Goal: Information Seeking & Learning: Learn about a topic

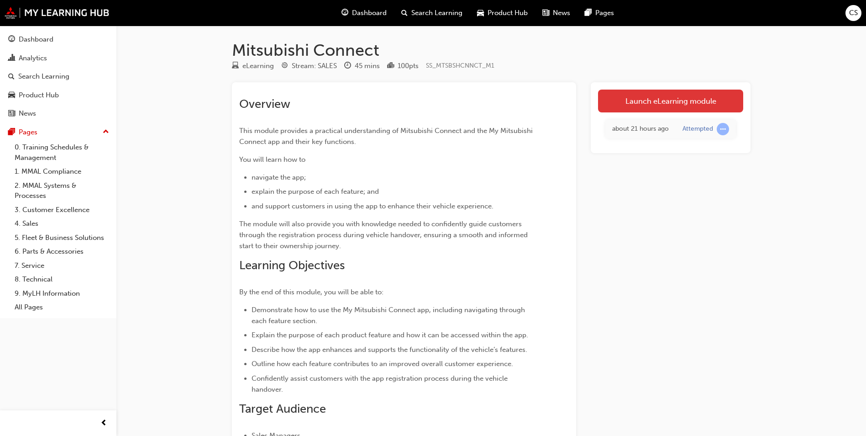
click at [641, 101] on link "Launch eLearning module" at bounding box center [670, 101] width 145 height 23
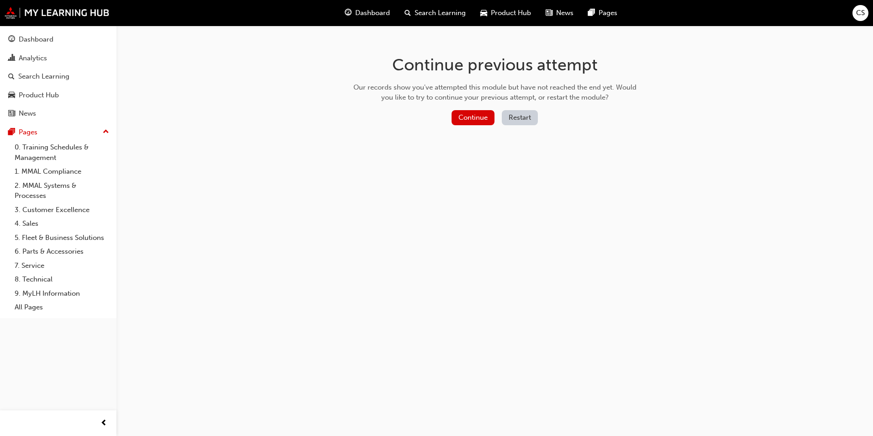
click at [514, 118] on button "Restart" at bounding box center [520, 117] width 36 height 15
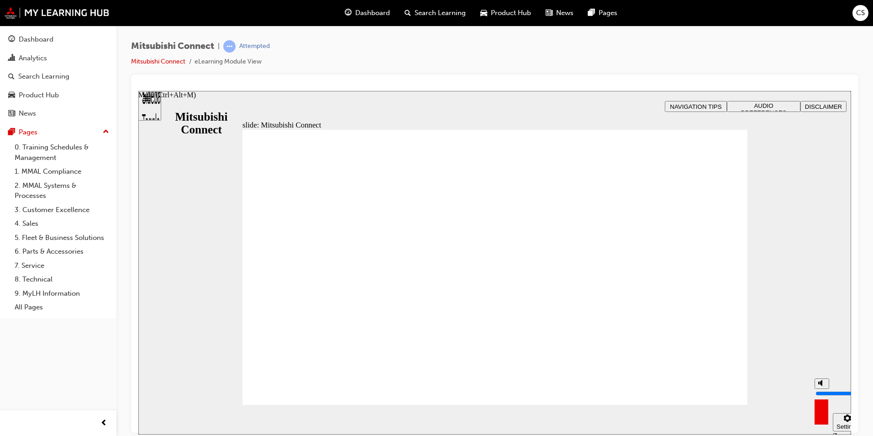
drag, startPoint x: 821, startPoint y: 383, endPoint x: 821, endPoint y: 374, distance: 9.1
type input "10"
click at [821, 389] on input "volume" at bounding box center [845, 392] width 59 height 7
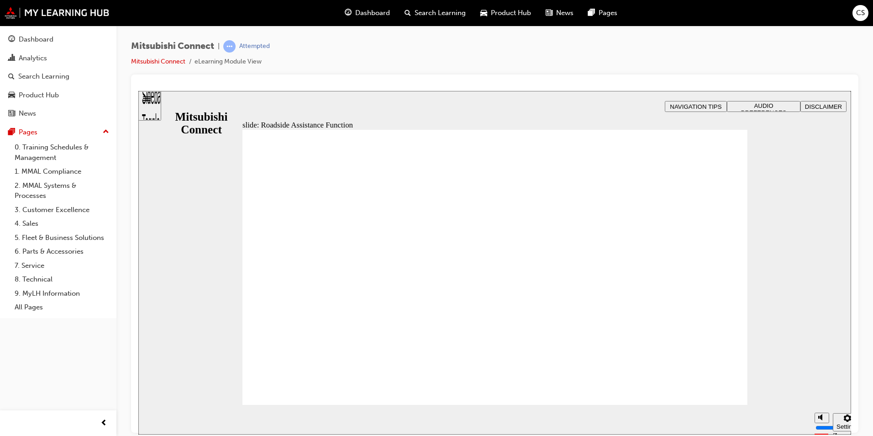
drag, startPoint x: 366, startPoint y: 232, endPoint x: 405, endPoint y: 221, distance: 40.3
drag, startPoint x: 339, startPoint y: 328, endPoint x: 364, endPoint y: 311, distance: 29.9
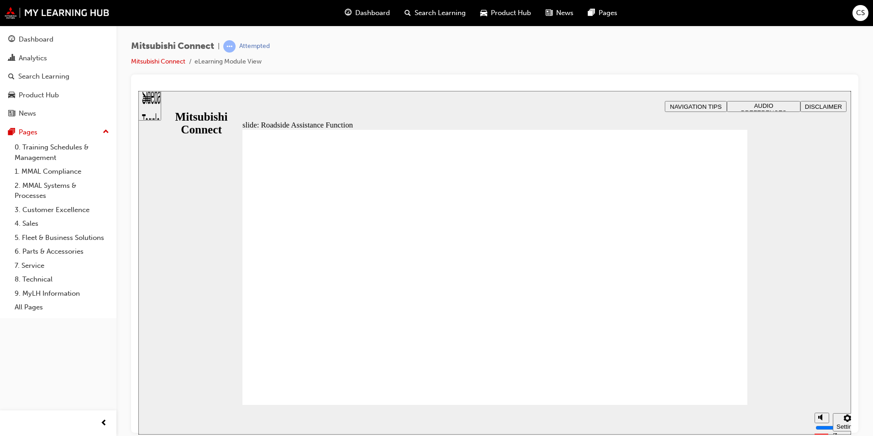
checkbox input "true"
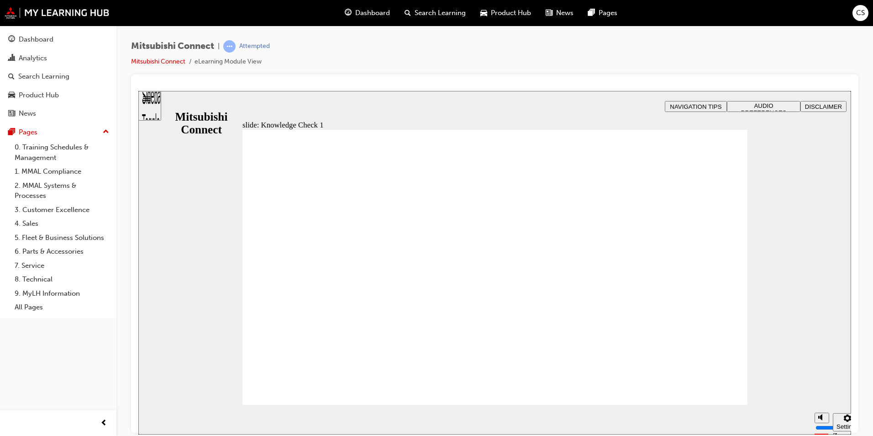
checkbox input "true"
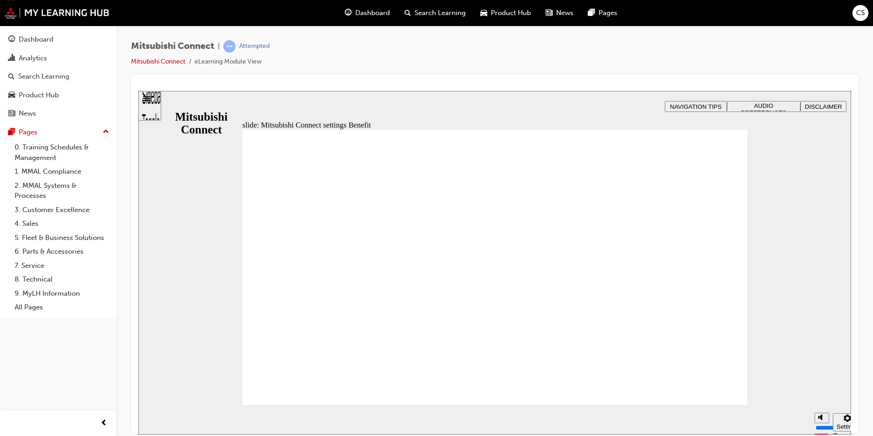
radio input "true"
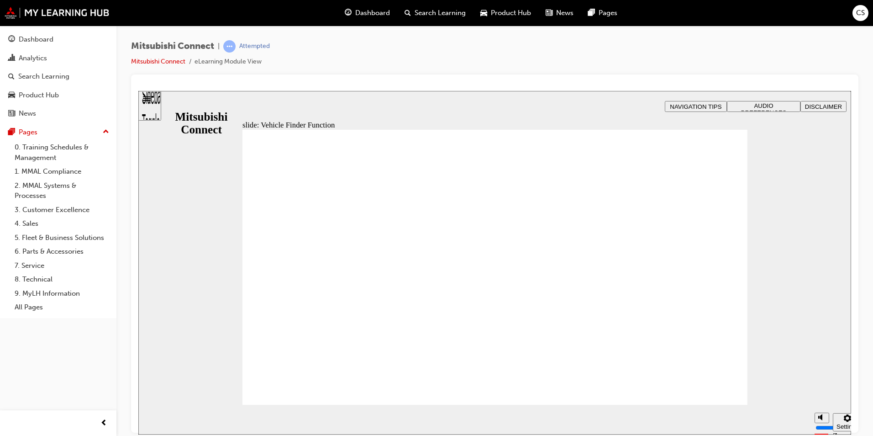
checkbox input "true"
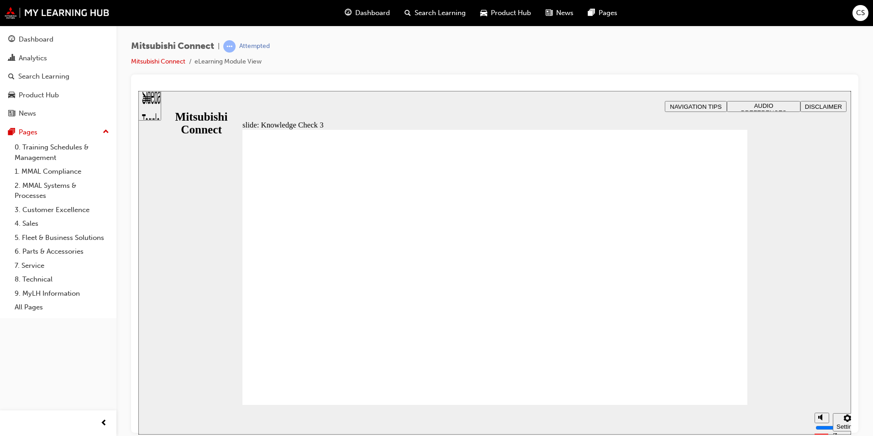
checkbox input "true"
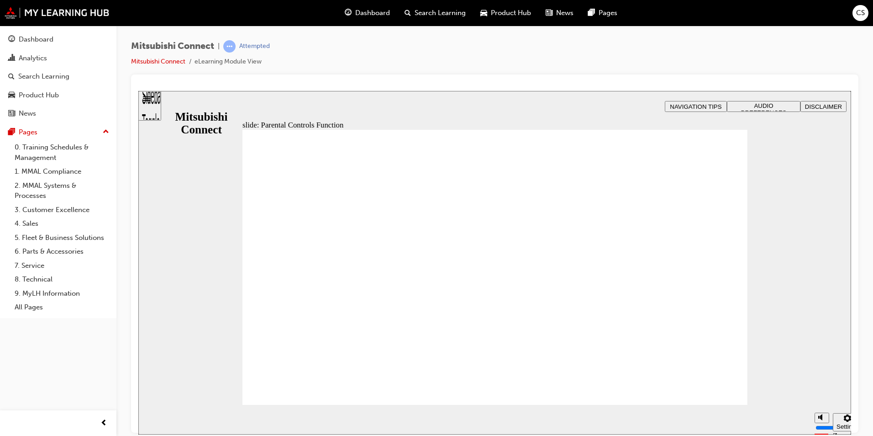
drag, startPoint x: 415, startPoint y: 221, endPoint x: 642, endPoint y: 246, distance: 228.4
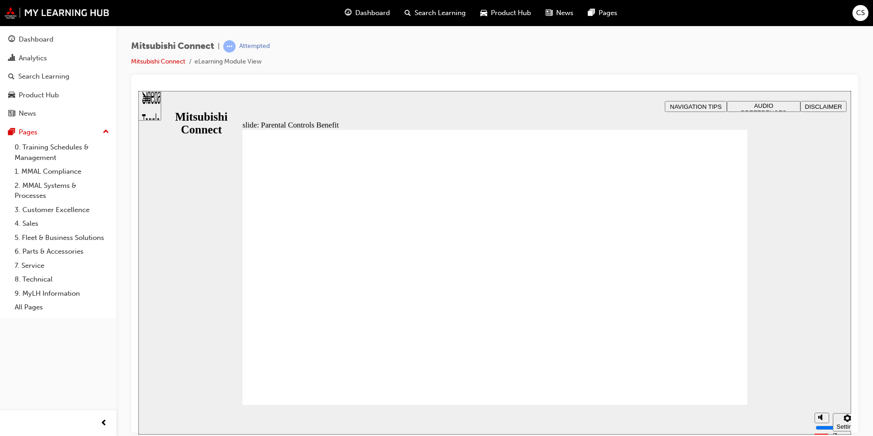
drag, startPoint x: 388, startPoint y: 249, endPoint x: 433, endPoint y: 249, distance: 44.8
drag, startPoint x: 532, startPoint y: 244, endPoint x: 468, endPoint y: 241, distance: 64.0
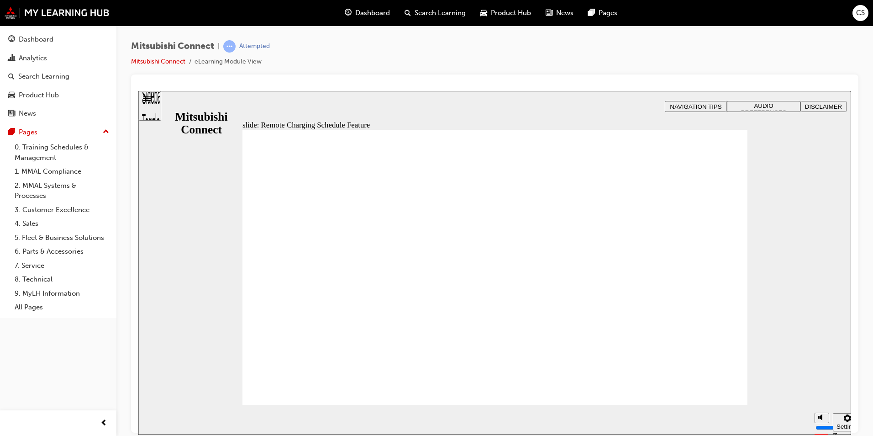
drag, startPoint x: 502, startPoint y: 260, endPoint x: 534, endPoint y: 260, distance: 32.4
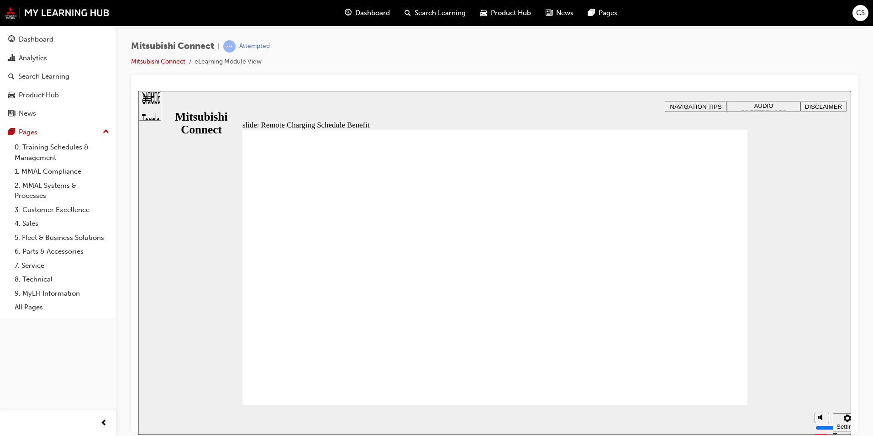
drag, startPoint x: 427, startPoint y: 270, endPoint x: 478, endPoint y: 268, distance: 51.7
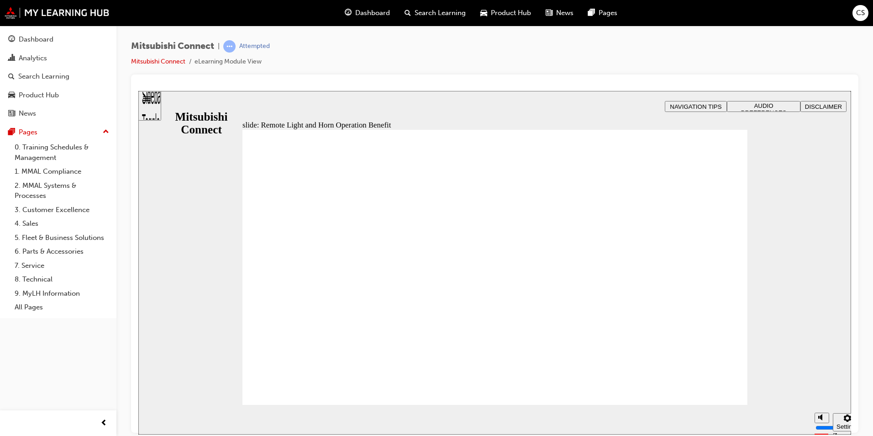
drag, startPoint x: 533, startPoint y: 283, endPoint x: 581, endPoint y: 313, distance: 56.6
radio input "true"
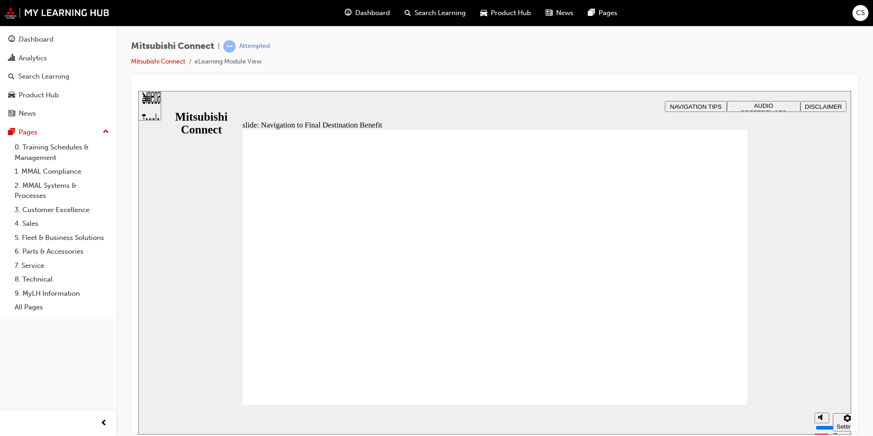
drag, startPoint x: 635, startPoint y: 278, endPoint x: 688, endPoint y: 348, distance: 88.0
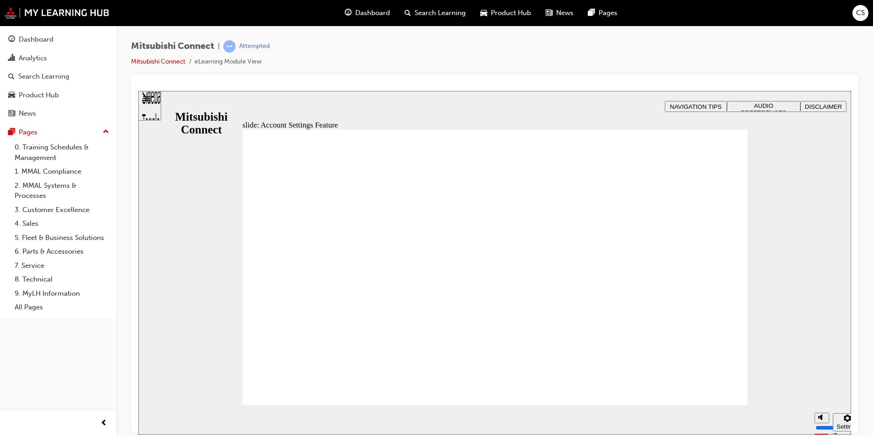
drag, startPoint x: 603, startPoint y: 240, endPoint x: 629, endPoint y: 309, distance: 73.7
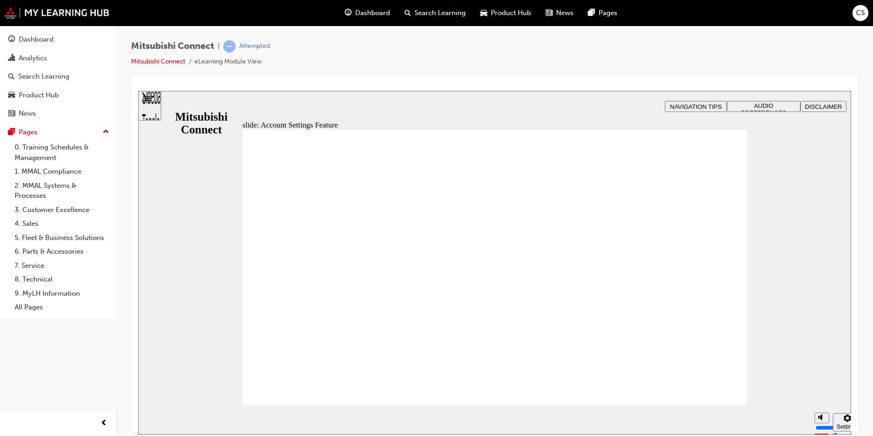
drag, startPoint x: 333, startPoint y: 312, endPoint x: 346, endPoint y: 285, distance: 29.8
drag, startPoint x: 436, startPoint y: 227, endPoint x: 500, endPoint y: 239, distance: 65.0
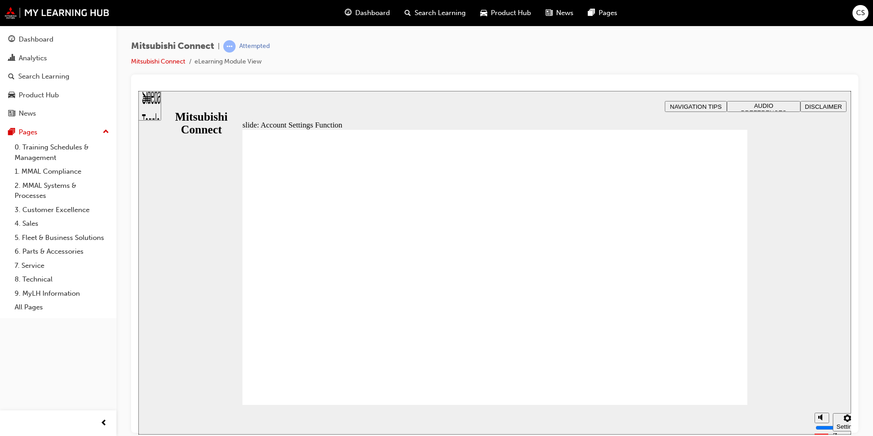
drag, startPoint x: 585, startPoint y: 222, endPoint x: 636, endPoint y: 223, distance: 51.6
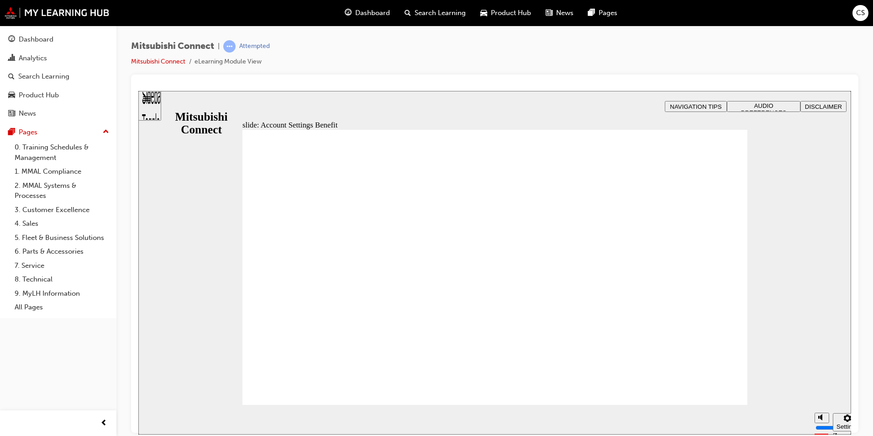
checkbox input "true"
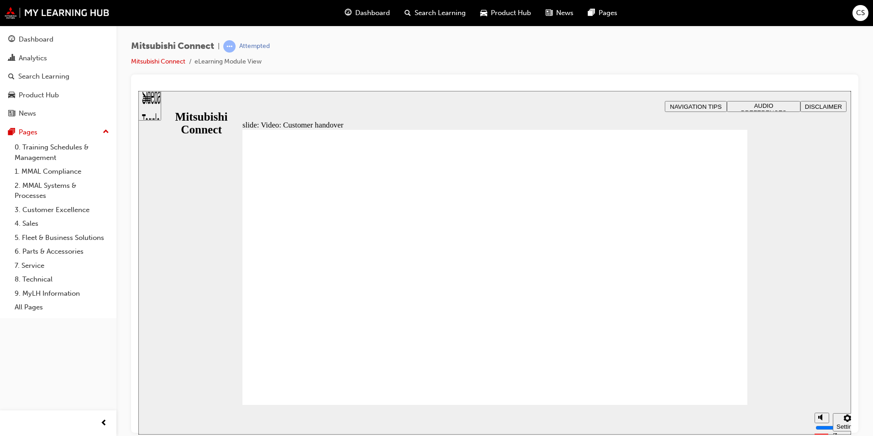
drag, startPoint x: 711, startPoint y: 380, endPoint x: 660, endPoint y: 346, distance: 61.9
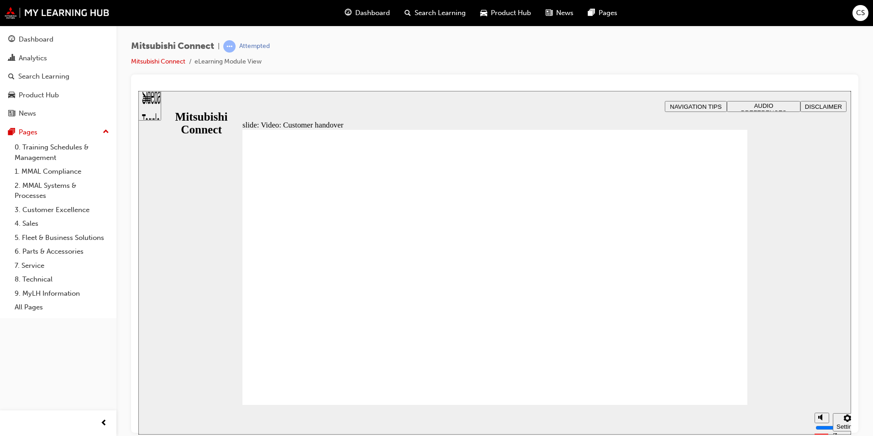
click at [802, 414] on div "misc controls" at bounding box center [802, 405] width 14 height 34
type input "1"
click at [802, 396] on input "volume" at bounding box center [825, 392] width 59 height 7
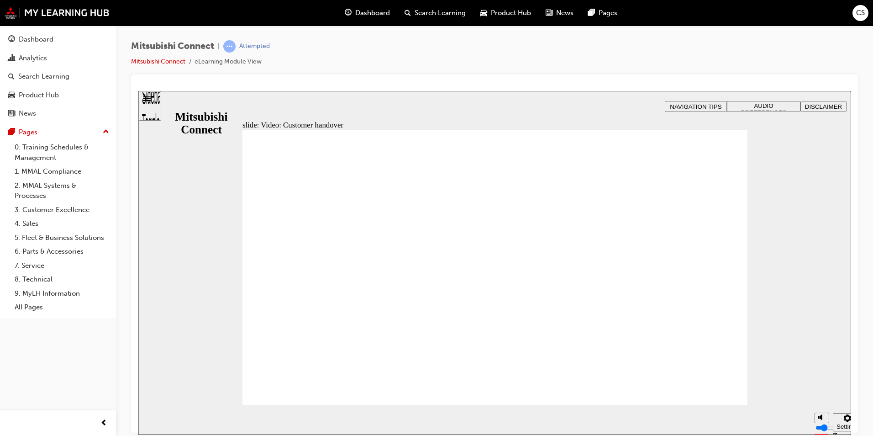
radio input "true"
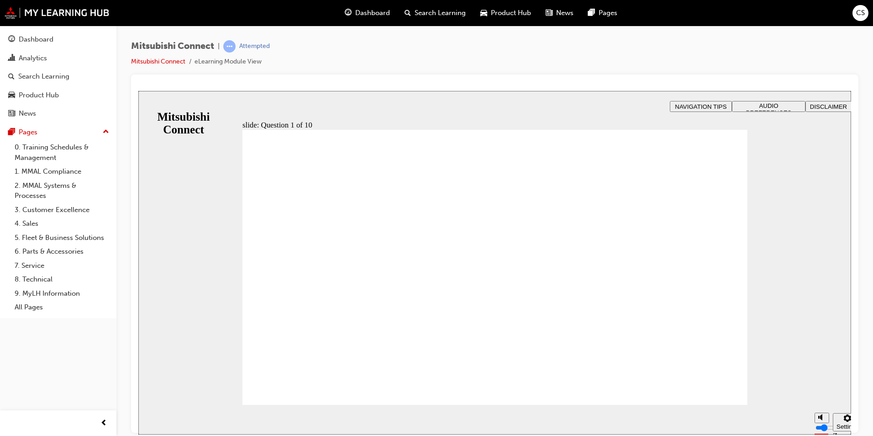
checkbox input "true"
drag, startPoint x: 488, startPoint y: 349, endPoint x: 486, endPoint y: 341, distance: 8.1
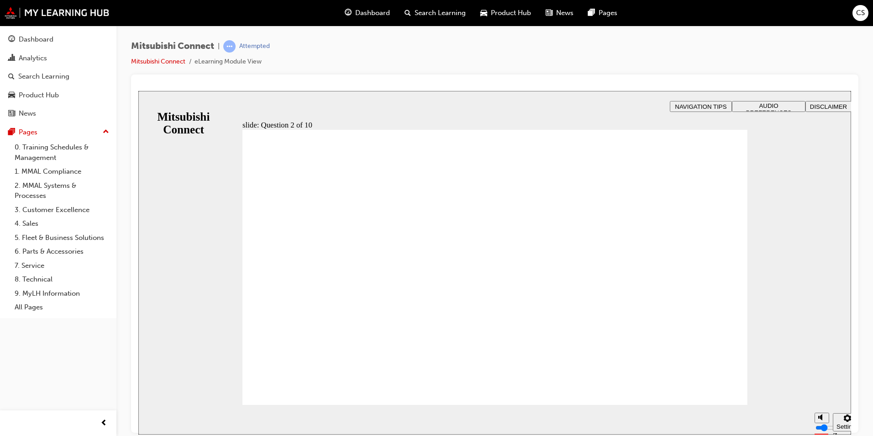
checkbox input "true"
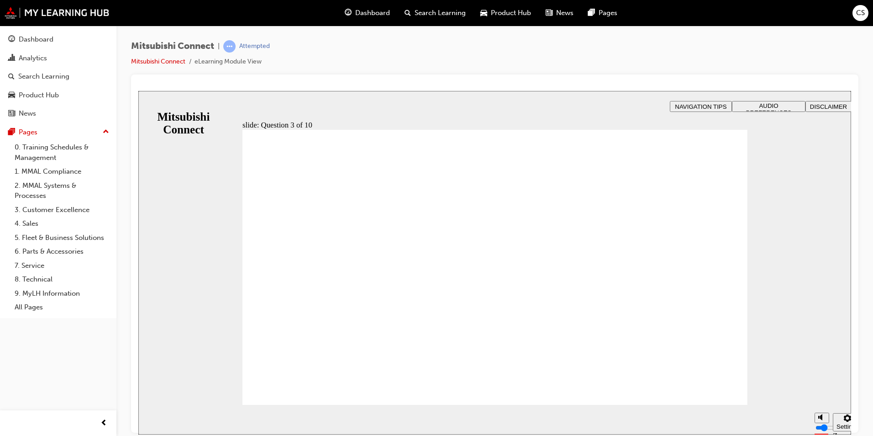
radio input "true"
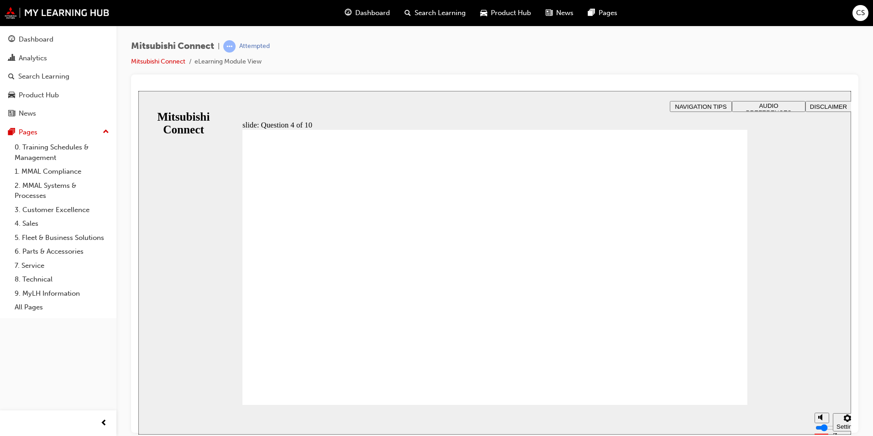
checkbox input "true"
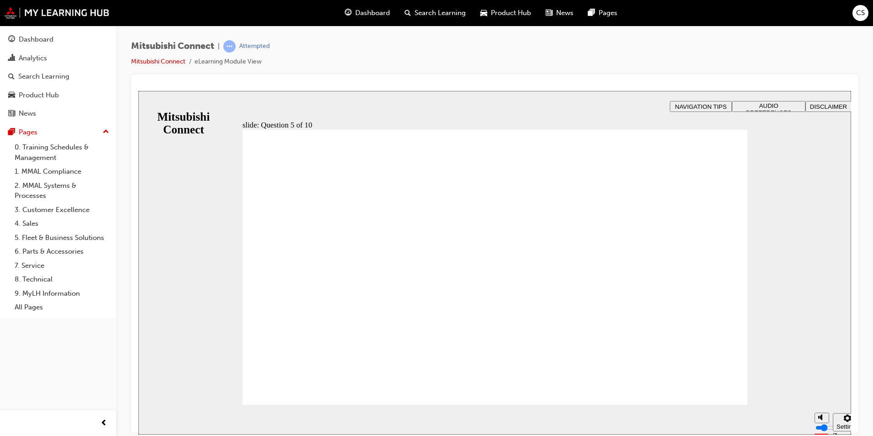
checkbox input "true"
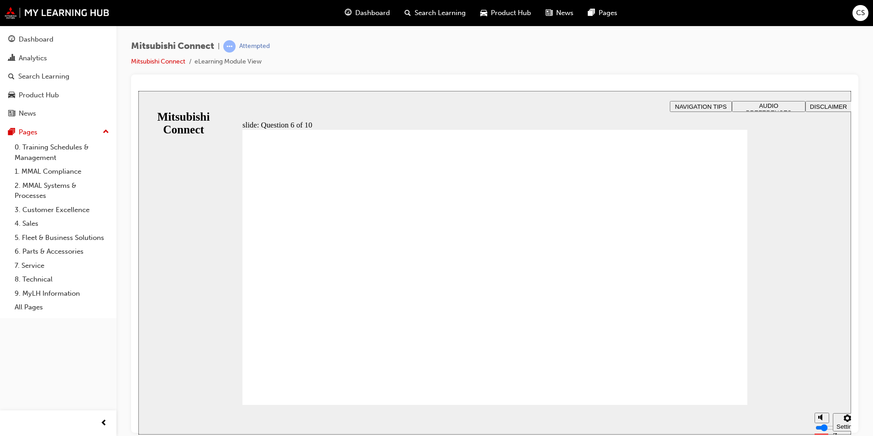
checkbox input "true"
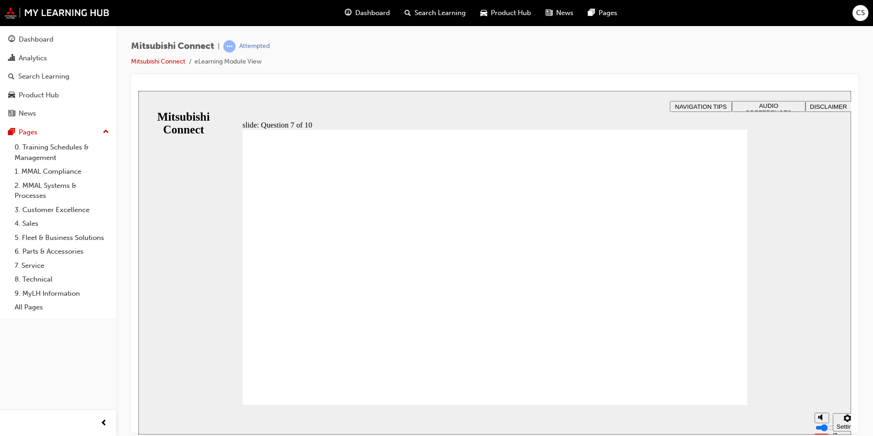
radio input "true"
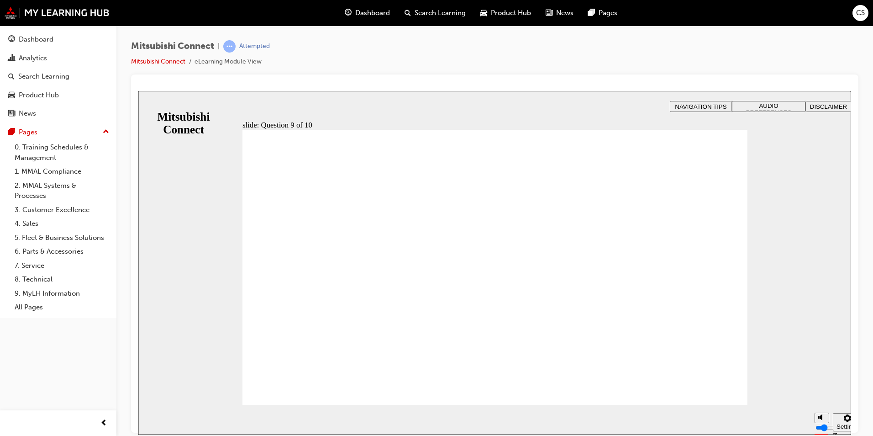
radio input "true"
checkbox input "true"
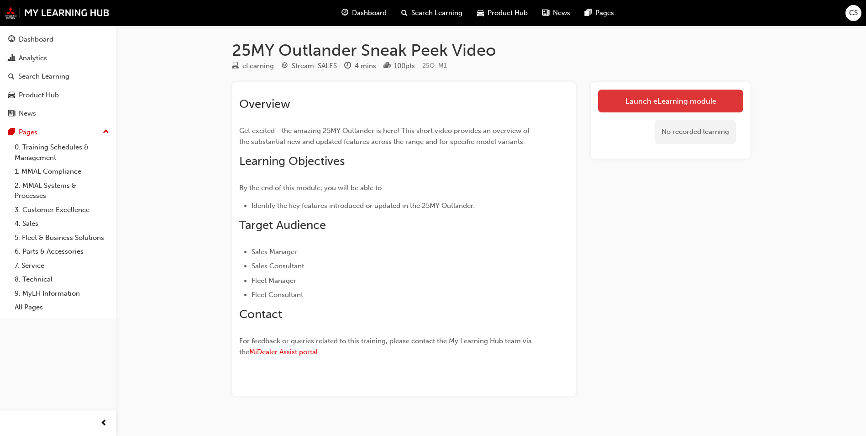
click at [677, 100] on link "Launch eLearning module" at bounding box center [670, 101] width 145 height 23
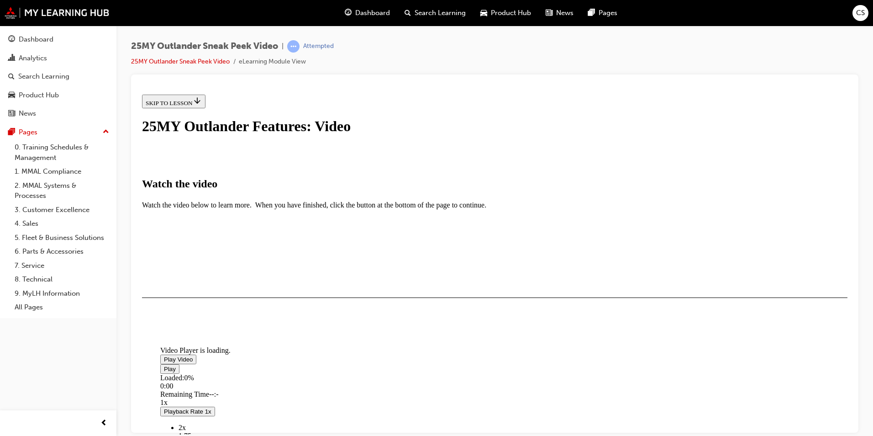
click at [164, 362] on span "Video player" at bounding box center [164, 358] width 0 height 7
click at [326, 398] on div "Loaded : 9.13% 0:34 0:11" at bounding box center [598, 385] width 877 height 25
click at [370, 398] on div "Loaded : 22.08% 1:03 0:39" at bounding box center [598, 385] width 877 height 25
click at [422, 398] on div "Loaded : 33.31% 1:39 1:04" at bounding box center [598, 385] width 877 height 25
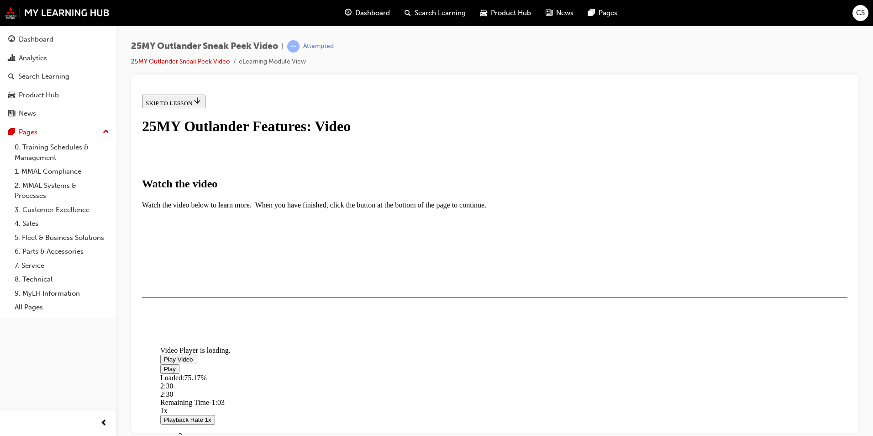
click at [499, 398] on div "Loaded : 75.17% 2:30 2:30" at bounding box center [598, 385] width 877 height 25
click at [527, 398] on div "Loaded : 75.71% 2:49 2:31" at bounding box center [598, 385] width 877 height 25
click at [513, 398] on div "2:51" at bounding box center [512, 394] width 704 height 8
click at [540, 390] on div "2:58" at bounding box center [598, 385] width 877 height 8
click at [557, 398] on div "Loaded : 87.45% 3:08 2:59" at bounding box center [598, 385] width 877 height 25
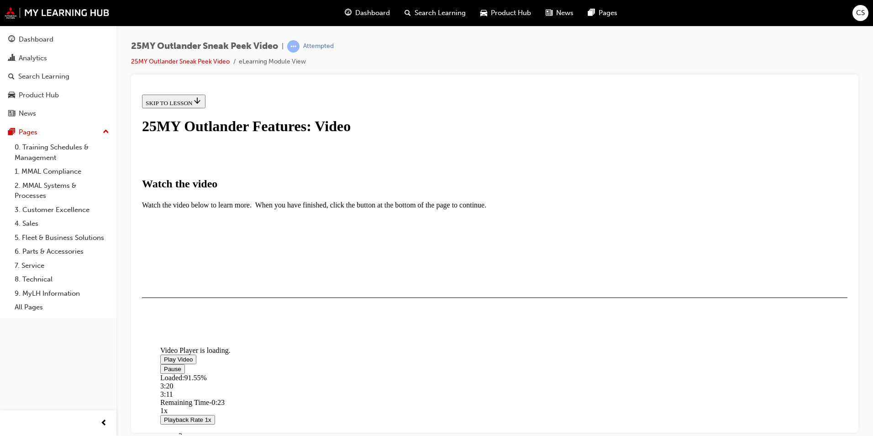
click at [573, 398] on div "Loaded : 91.55% 3:20 3:11" at bounding box center [598, 385] width 877 height 25
click at [587, 398] on div "Loaded : 100.00% 3:29 3:22" at bounding box center [598, 385] width 877 height 25
click at [231, 327] on div "I HAVE WATCHED THIS VIDEO" at bounding box center [188, 323] width 85 height 7
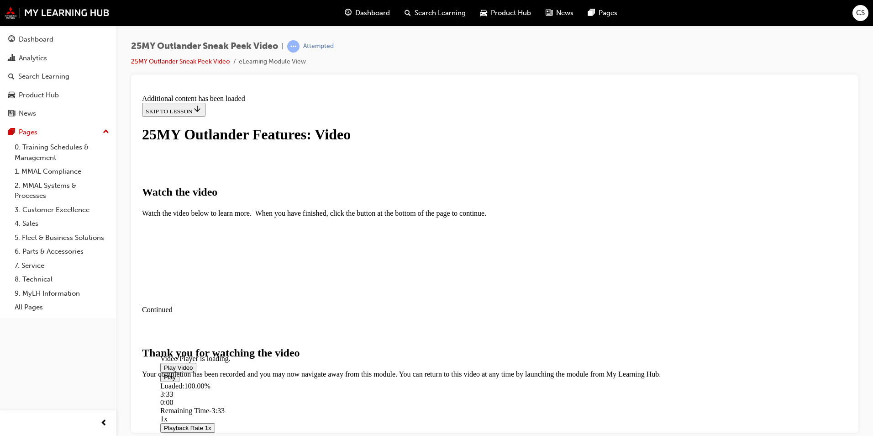
scroll to position [270, 0]
click at [198, 429] on button "CLOSE MODULE" at bounding box center [170, 434] width 56 height 10
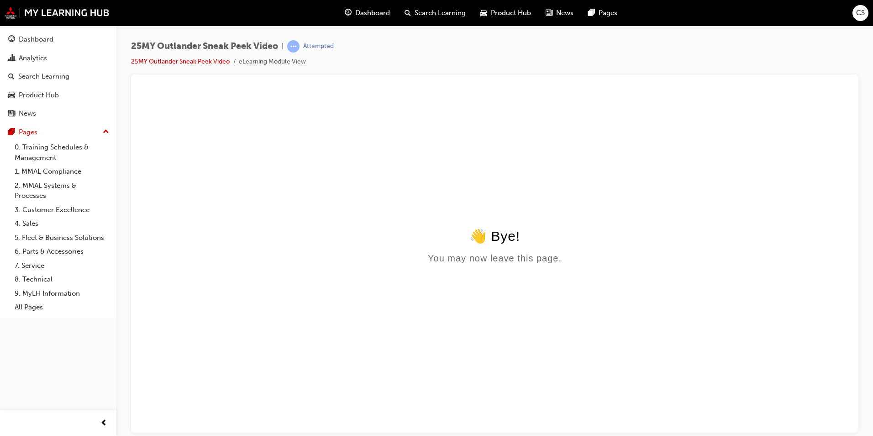
scroll to position [0, 0]
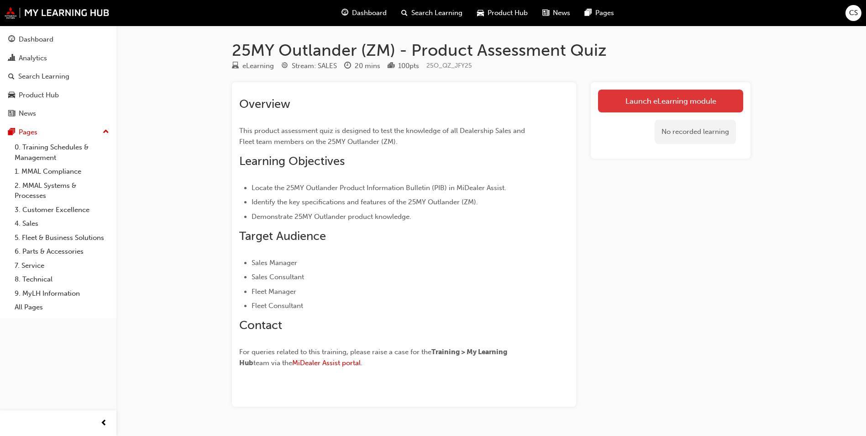
click at [656, 94] on link "Launch eLearning module" at bounding box center [670, 101] width 145 height 23
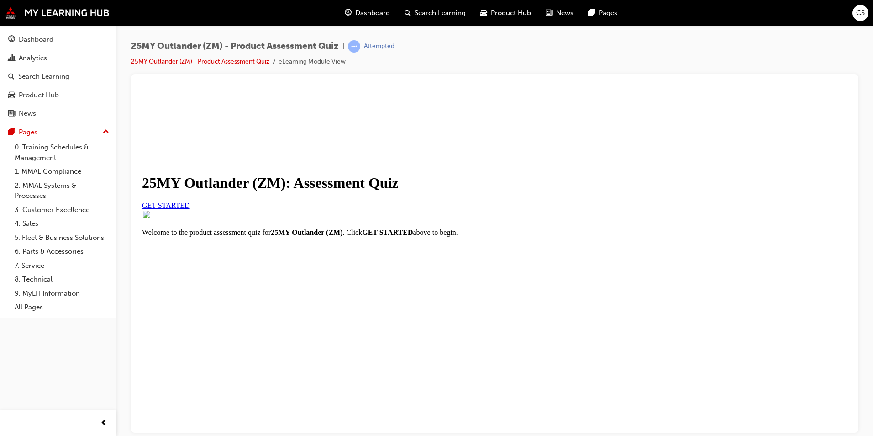
click at [190, 209] on span "GET STARTED" at bounding box center [166, 205] width 48 height 8
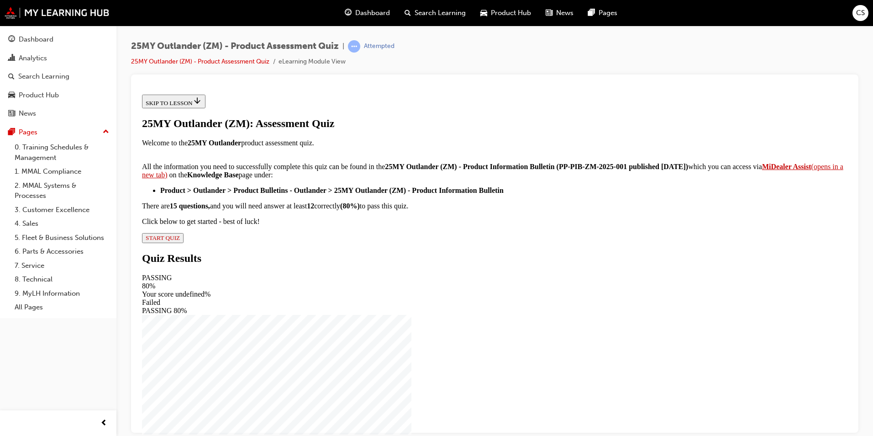
scroll to position [132, 0]
click at [180, 241] on span "START QUIZ" at bounding box center [163, 237] width 34 height 7
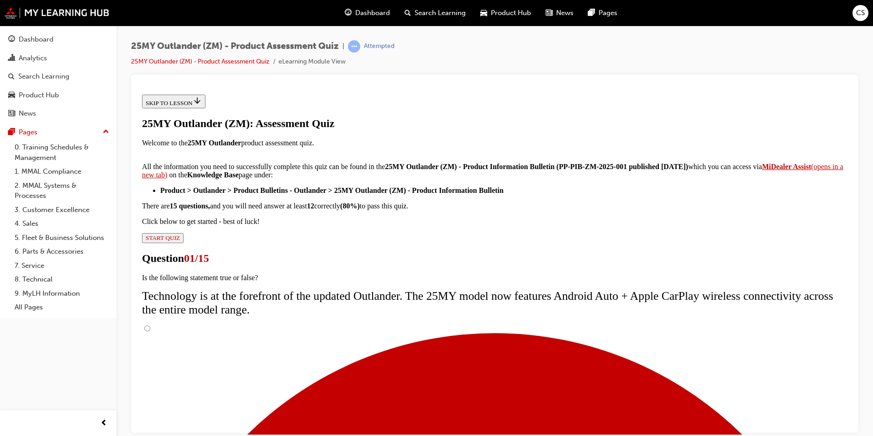
scroll to position [62, 0]
click at [150, 325] on input "True" at bounding box center [147, 328] width 6 height 6
radio input "true"
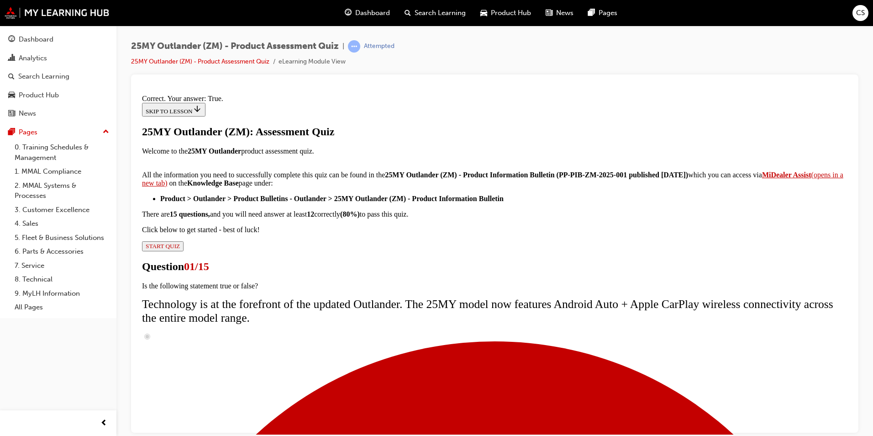
scroll to position [91, 0]
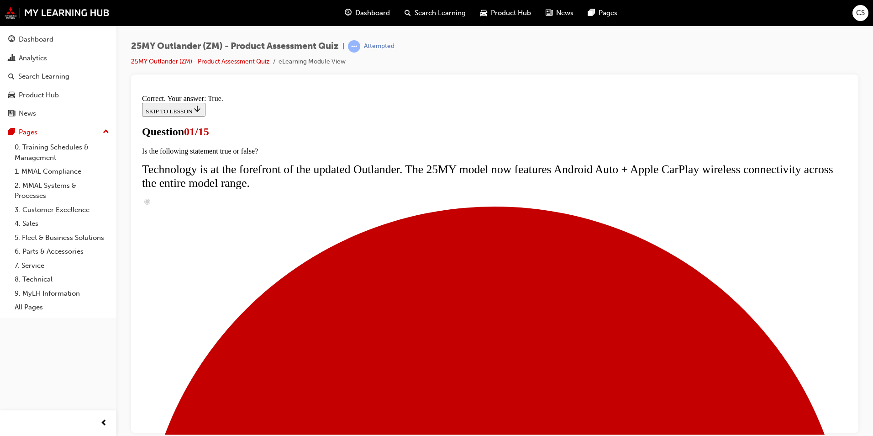
scroll to position [110, 0]
radio input "true"
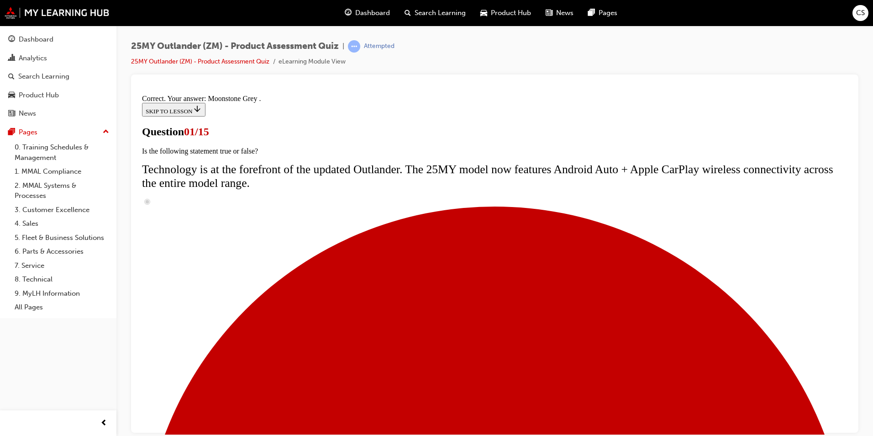
scroll to position [206, 0]
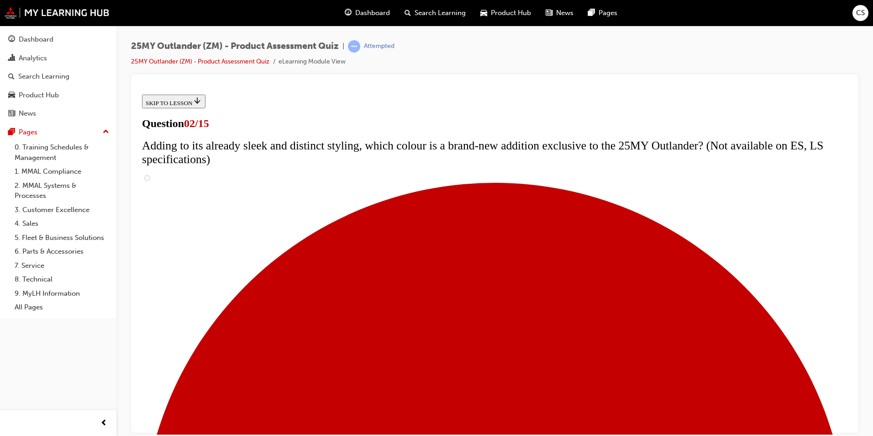
scroll to position [137, 0]
checkbox input "true"
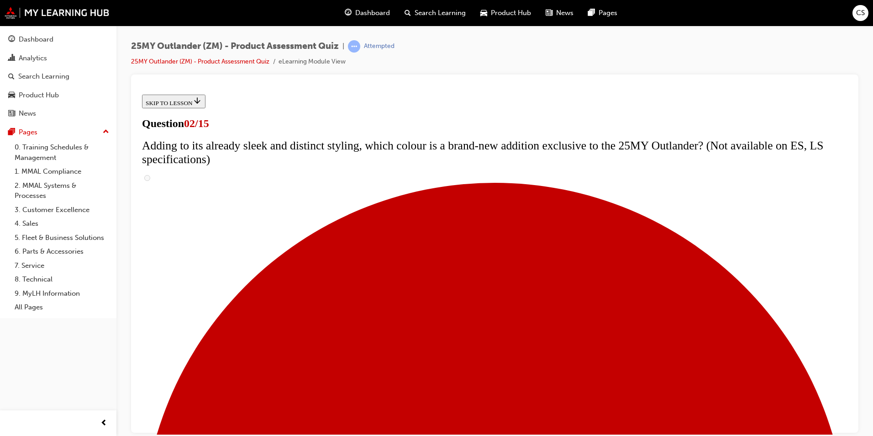
checkbox input "true"
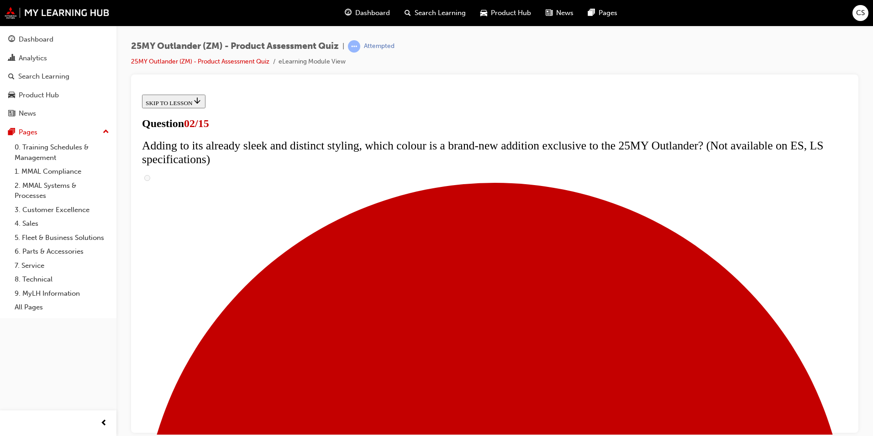
checkbox input "true"
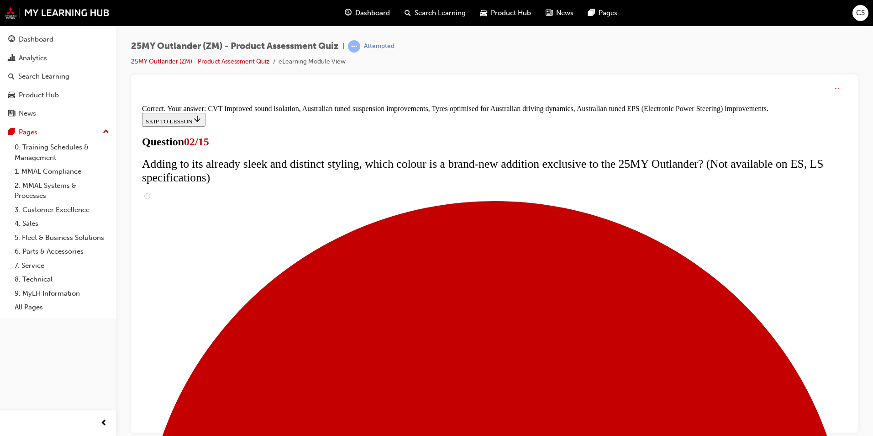
scroll to position [237, 0]
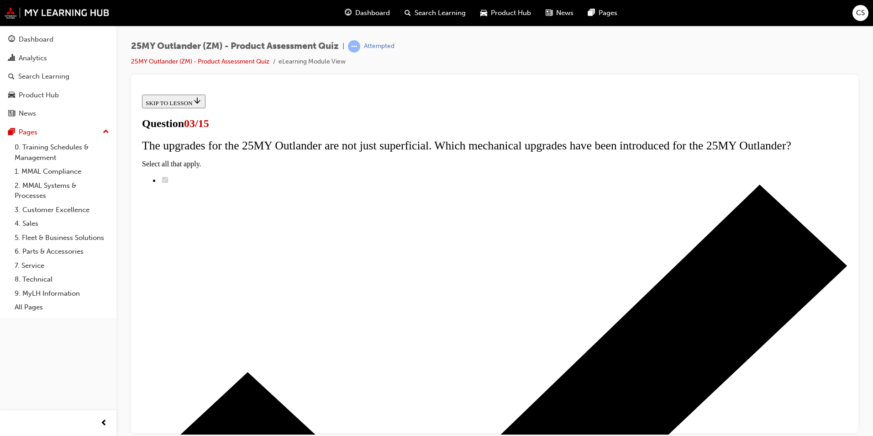
scroll to position [91, 0]
radio input "true"
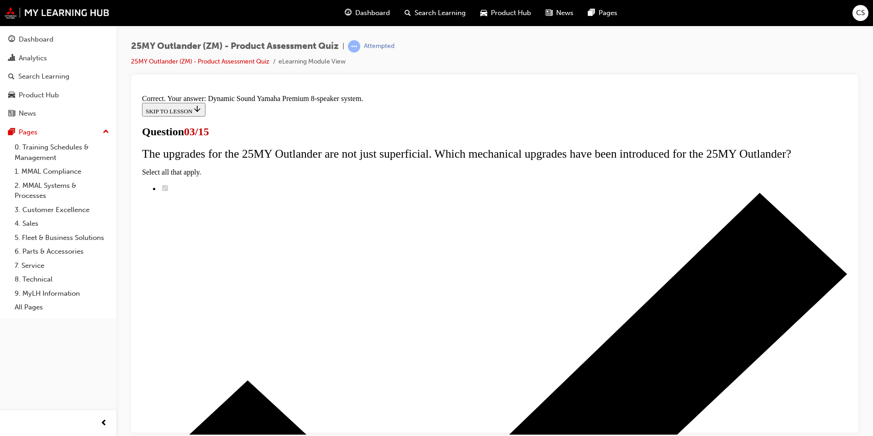
scroll to position [133, 0]
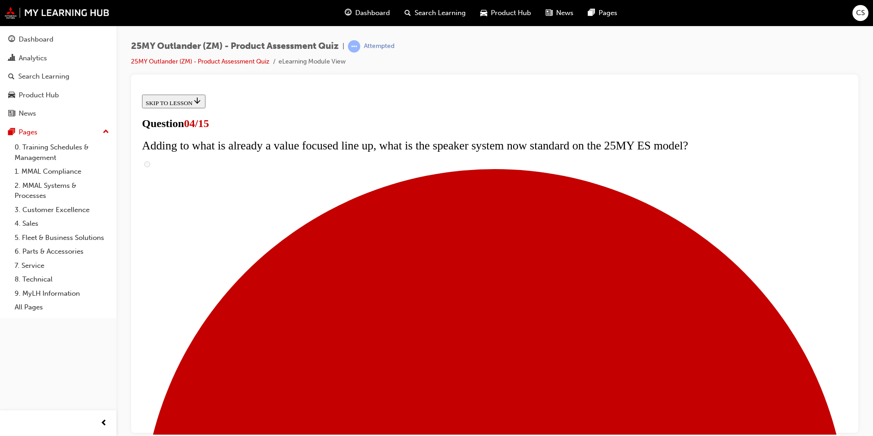
scroll to position [107, 0]
checkbox input "true"
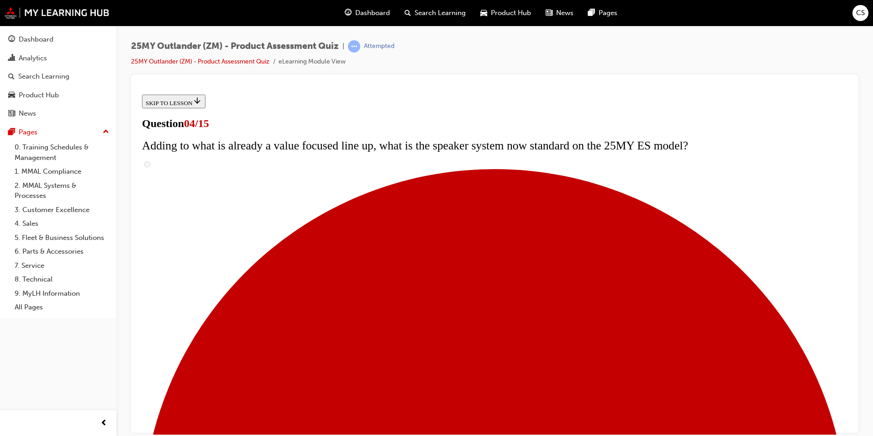
checkbox input "true"
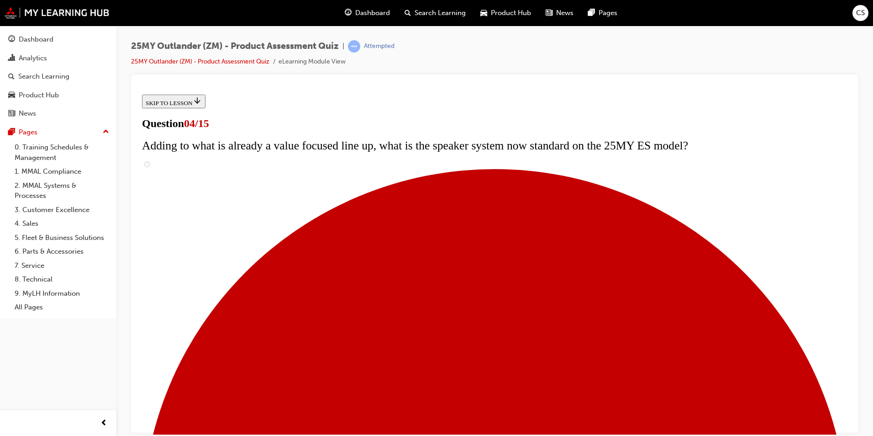
scroll to position [198, 0]
checkbox input "true"
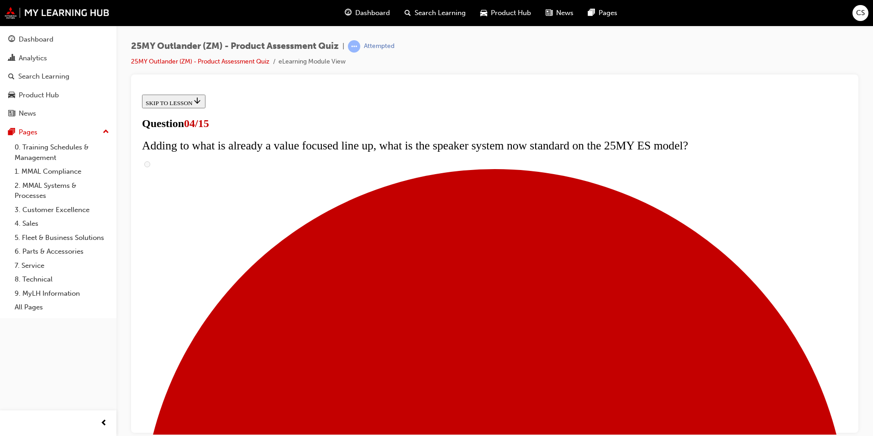
checkbox input "true"
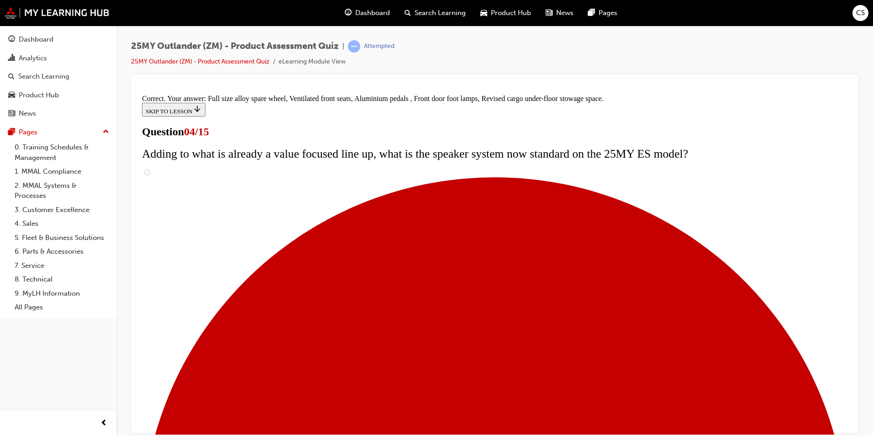
scroll to position [274, 0]
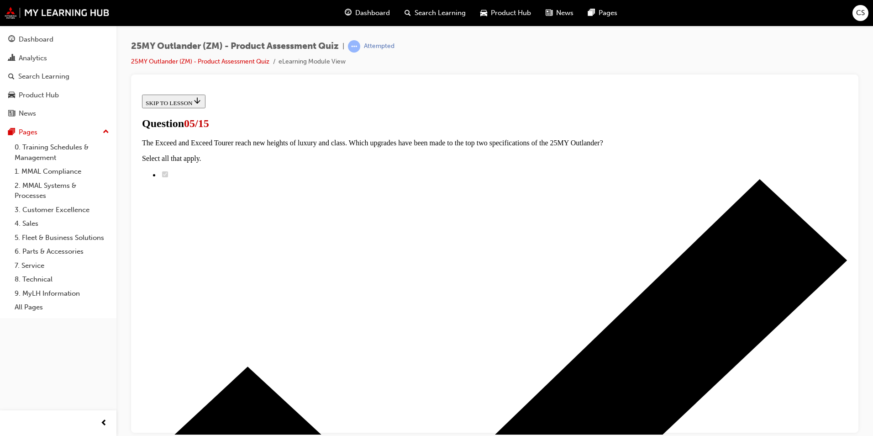
scroll to position [46, 0]
drag, startPoint x: 336, startPoint y: 177, endPoint x: 428, endPoint y: 189, distance: 92.6
drag, startPoint x: 428, startPoint y: 189, endPoint x: 554, endPoint y: 258, distance: 144.3
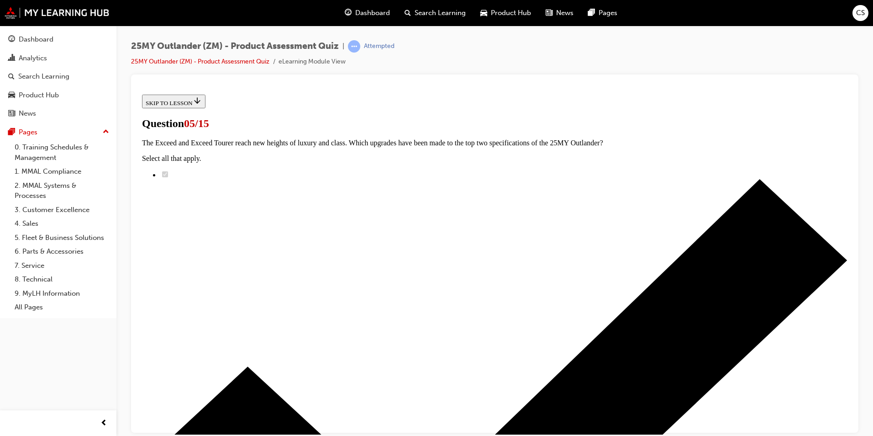
radio input "true"
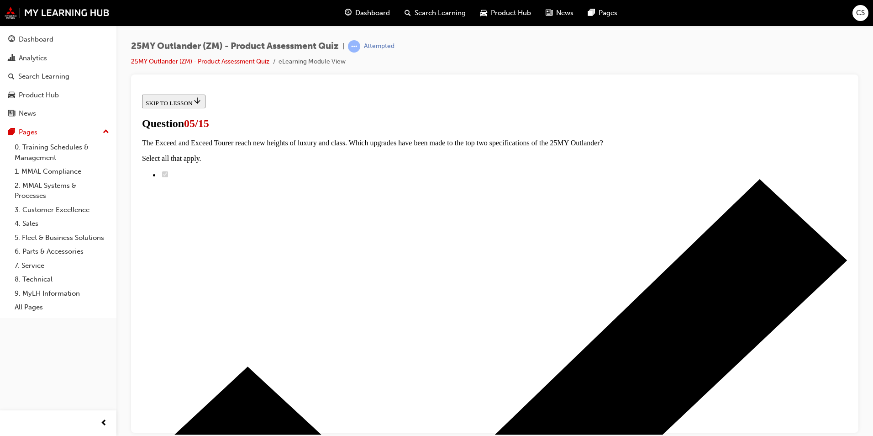
radio input "true"
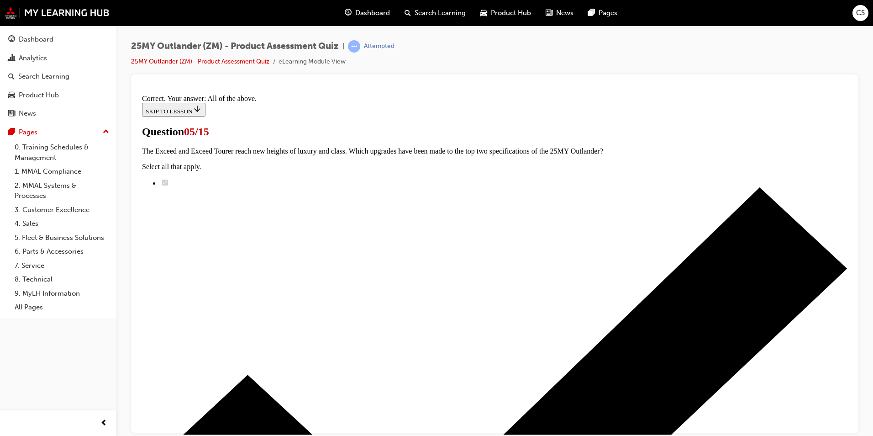
scroll to position [206, 0]
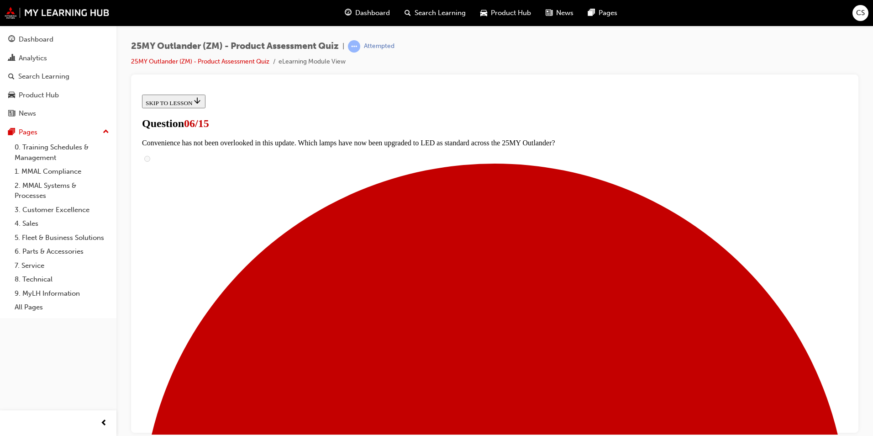
scroll to position [228, 0]
radio input "true"
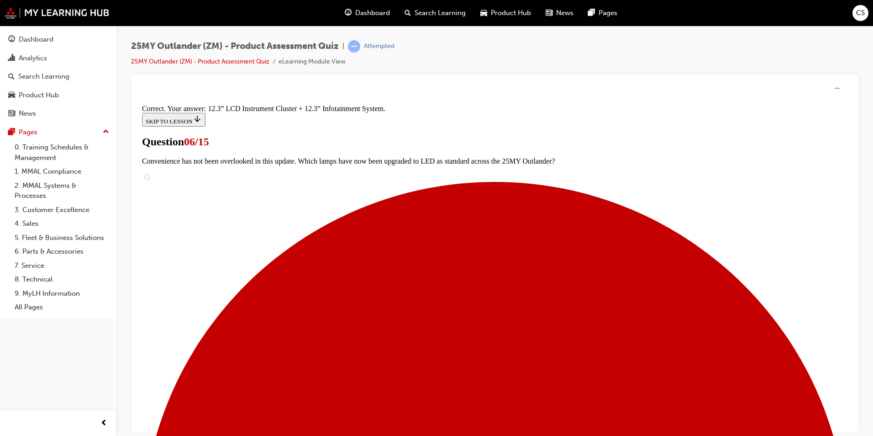
scroll to position [292, 0]
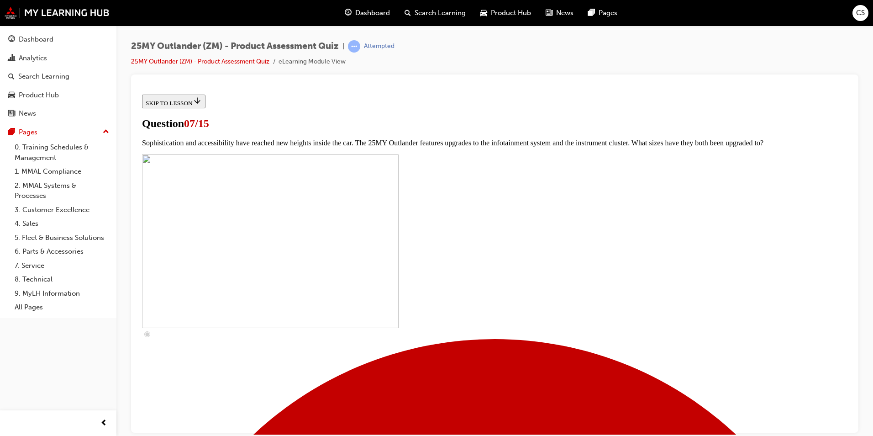
scroll to position [320, 0]
checkbox input "true"
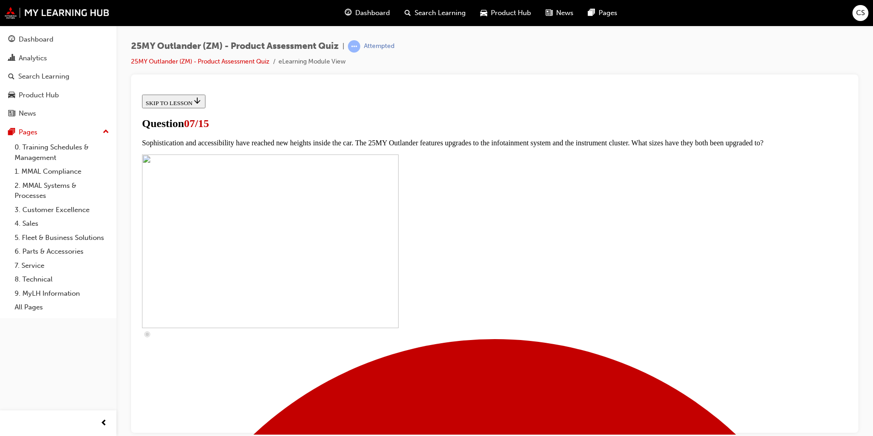
checkbox input "true"
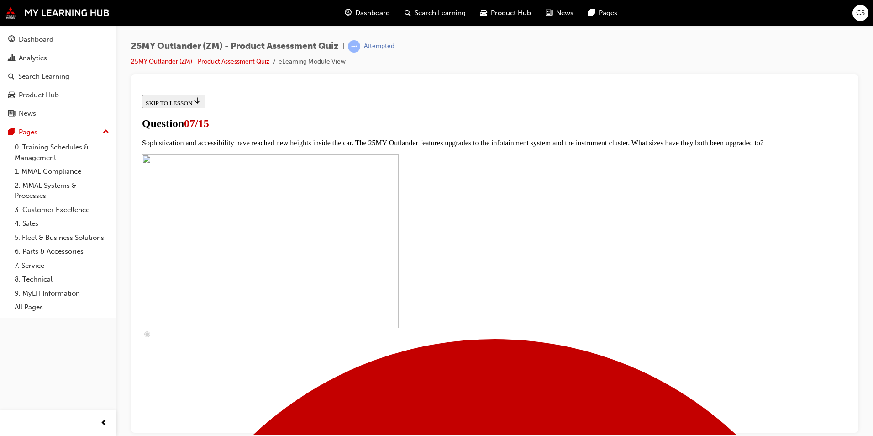
checkbox input "true"
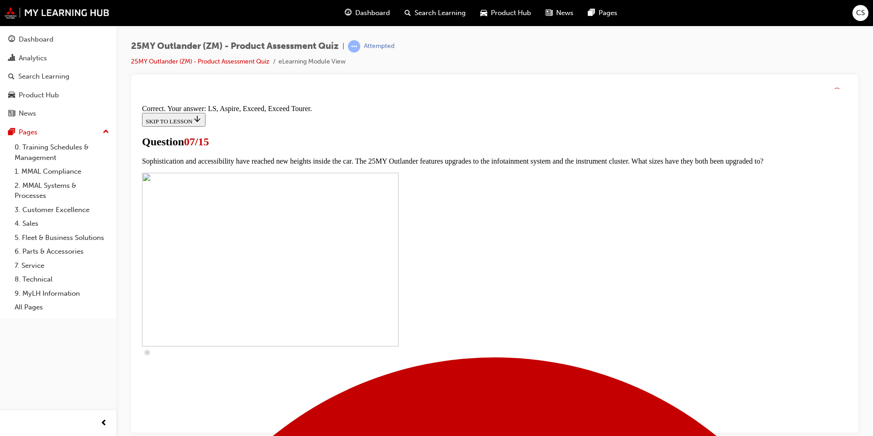
scroll to position [396, 0]
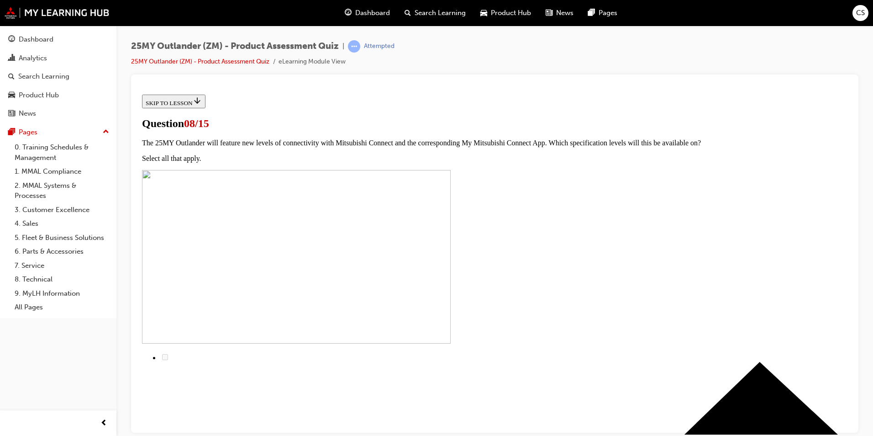
scroll to position [0, 0]
drag, startPoint x: 337, startPoint y: 238, endPoint x: 365, endPoint y: 238, distance: 28.3
copy span "YAMAHA"
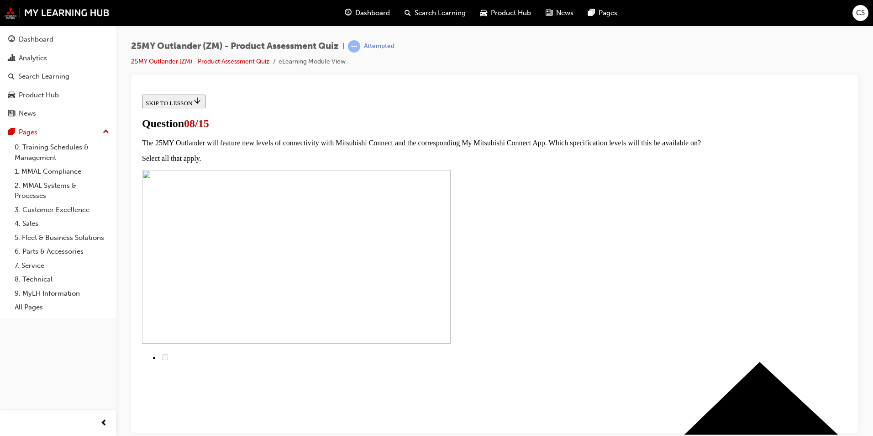
radio input "true"
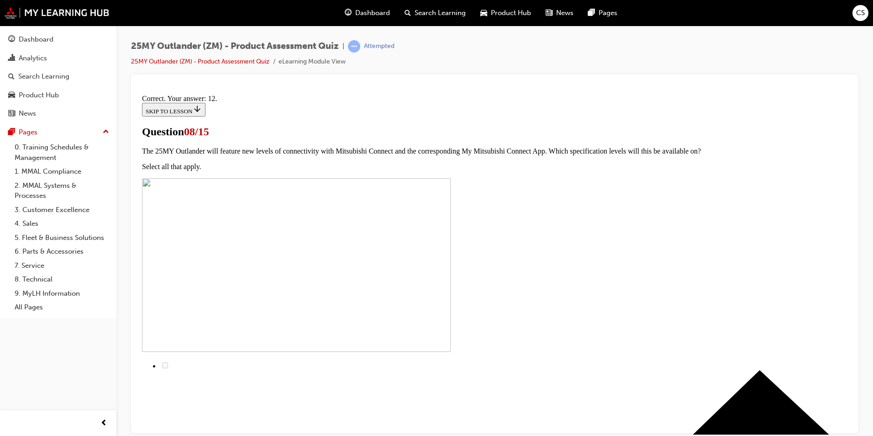
scroll to position [133, 0]
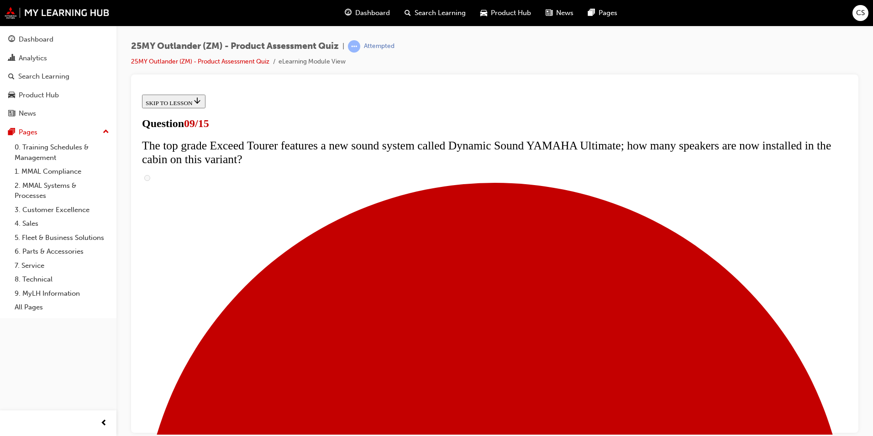
scroll to position [404, 0]
radio input "true"
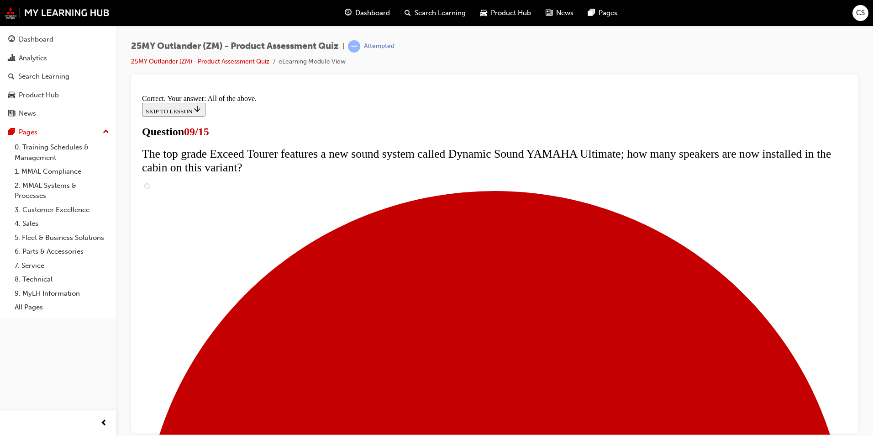
scroll to position [459, 0]
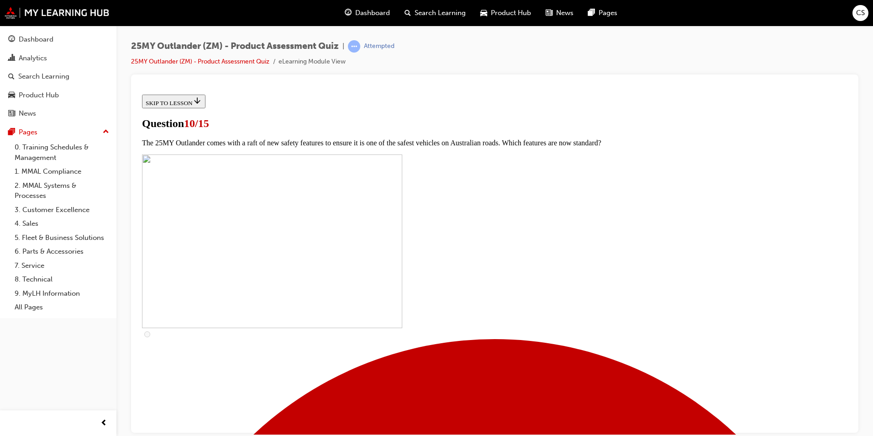
scroll to position [320, 0]
checkbox input "true"
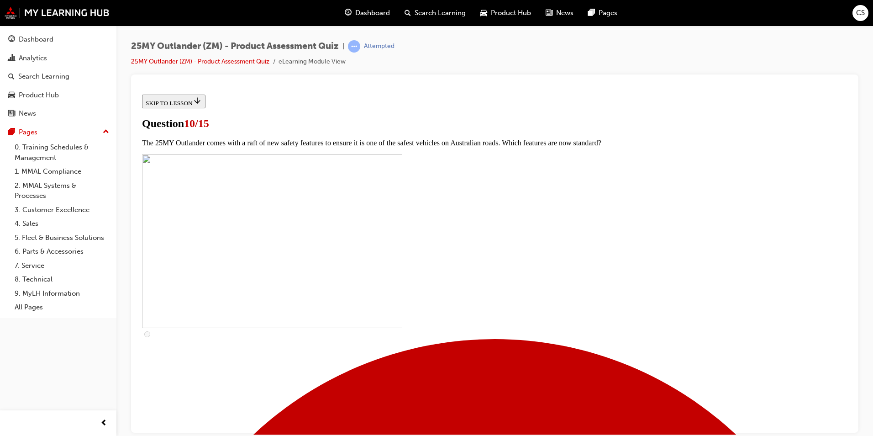
checkbox input "true"
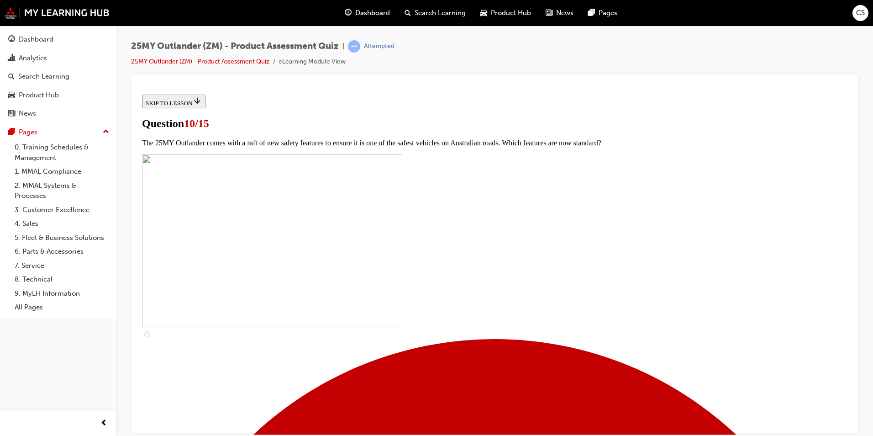
checkbox input "true"
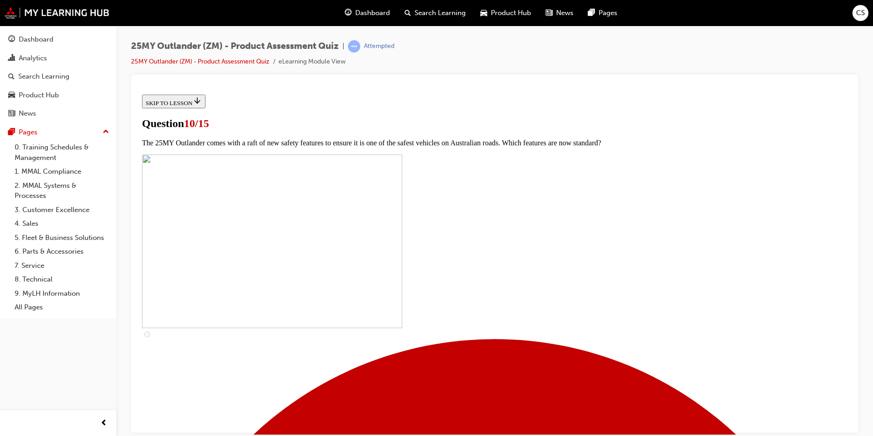
checkbox input "true"
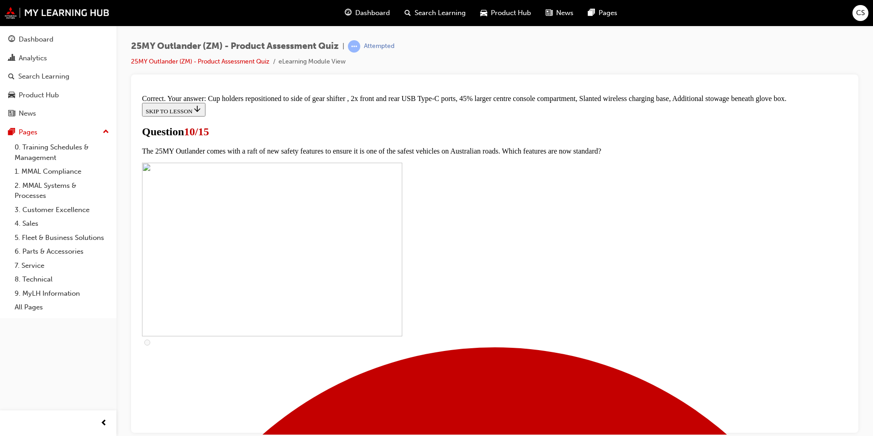
scroll to position [374, 0]
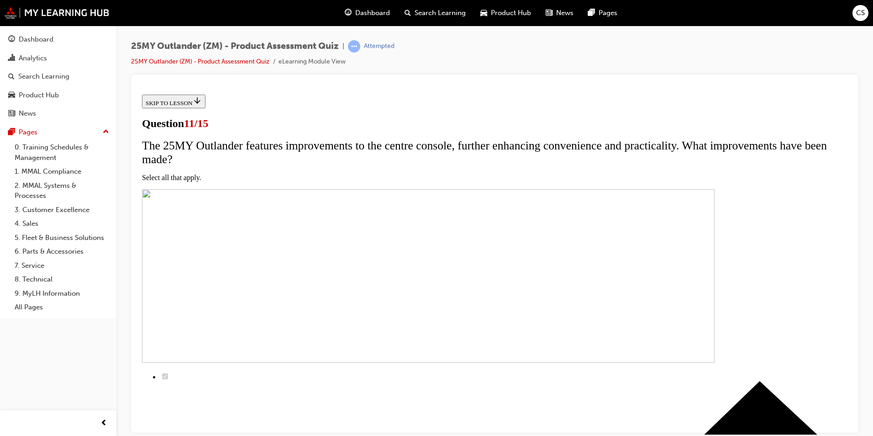
scroll to position [91, 0]
checkbox input "true"
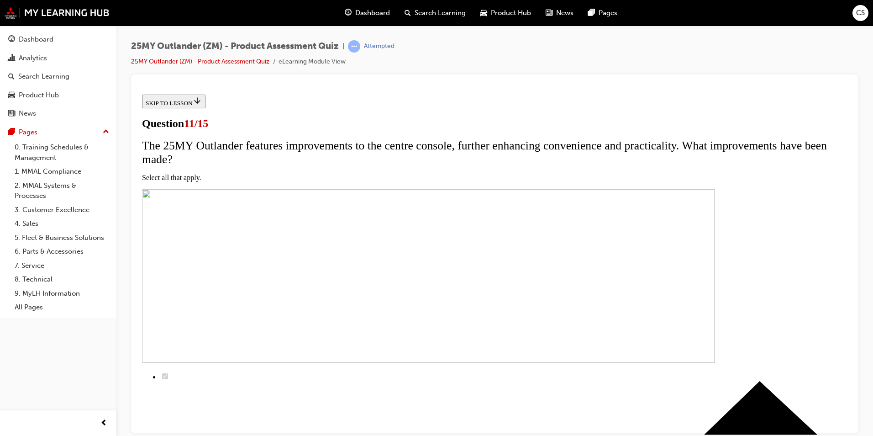
checkbox input "true"
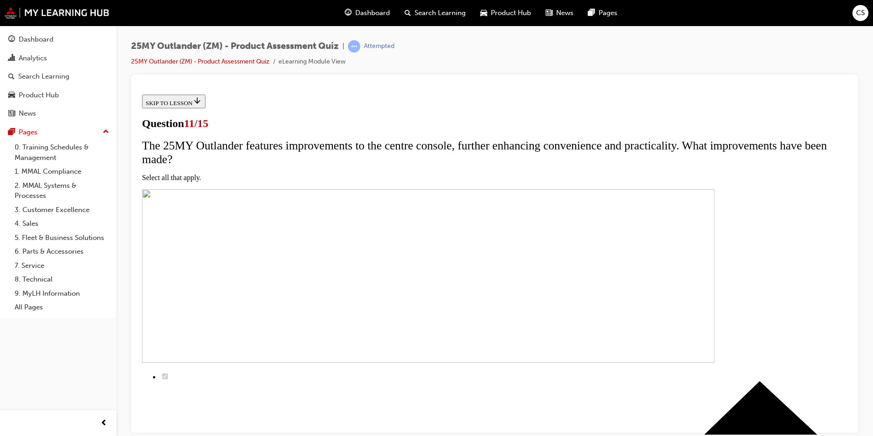
scroll to position [172, 0]
checkbox input "true"
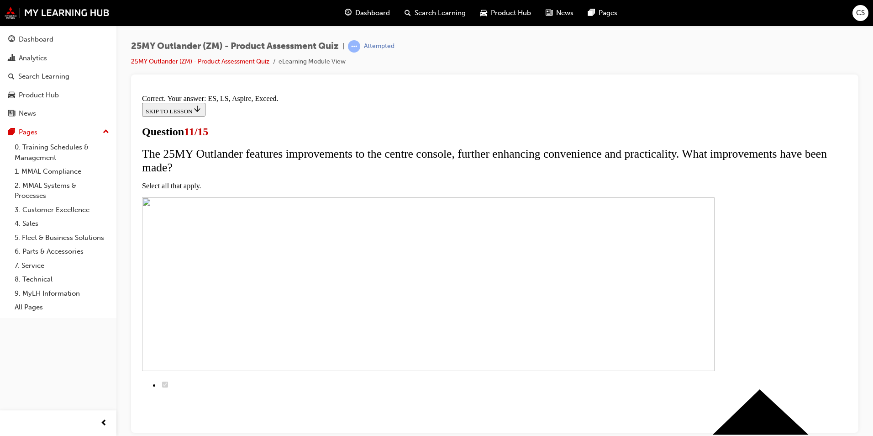
scroll to position [201, 0]
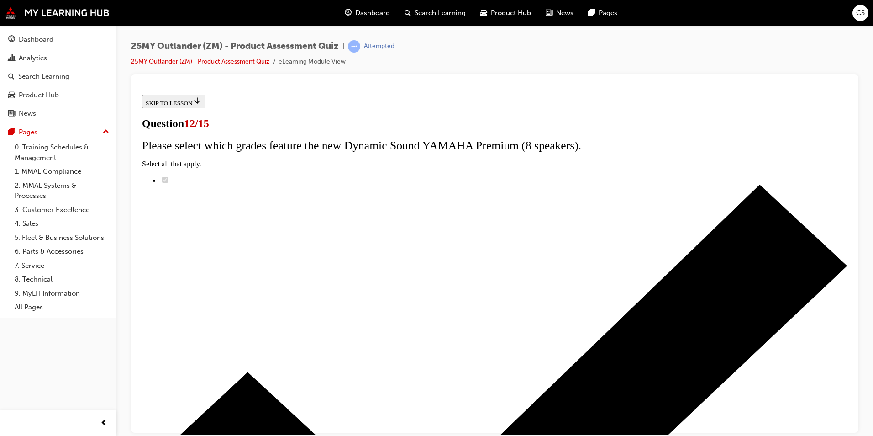
radio input "true"
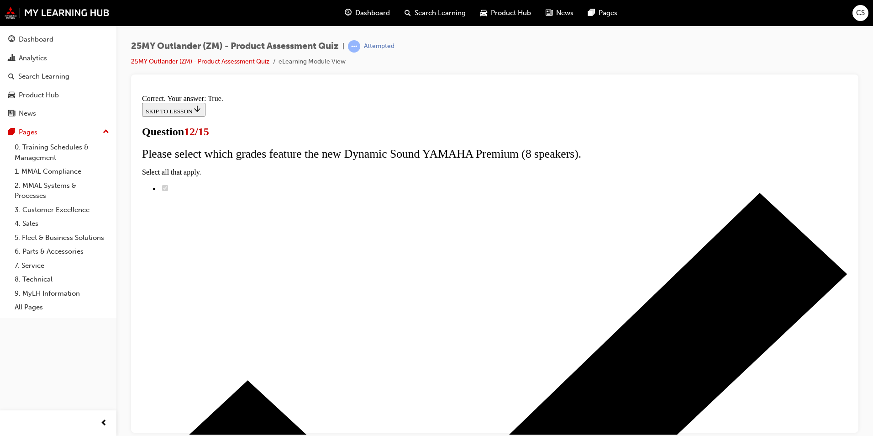
scroll to position [91, 0]
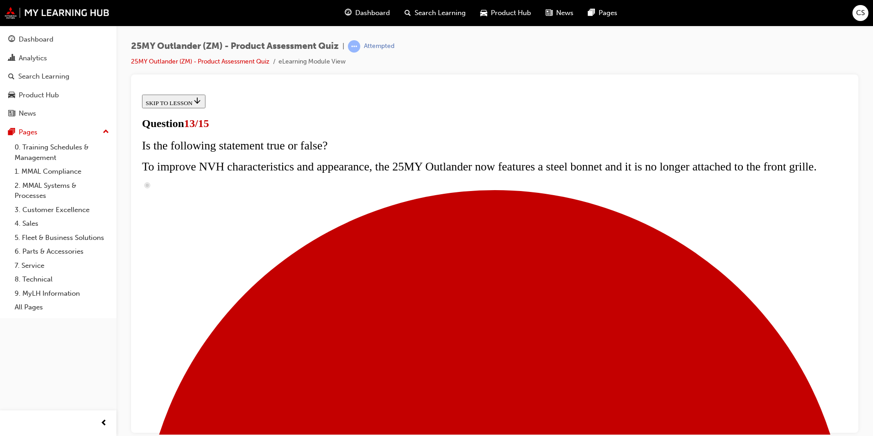
scroll to position [110, 0]
radio input "true"
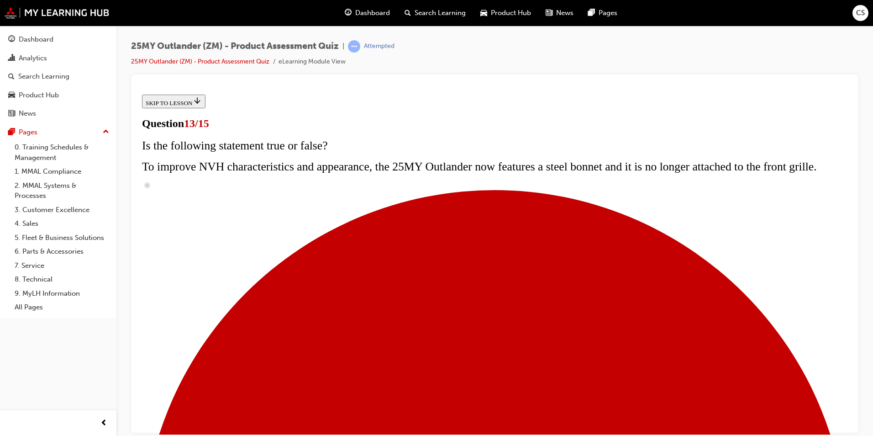
radio input "true"
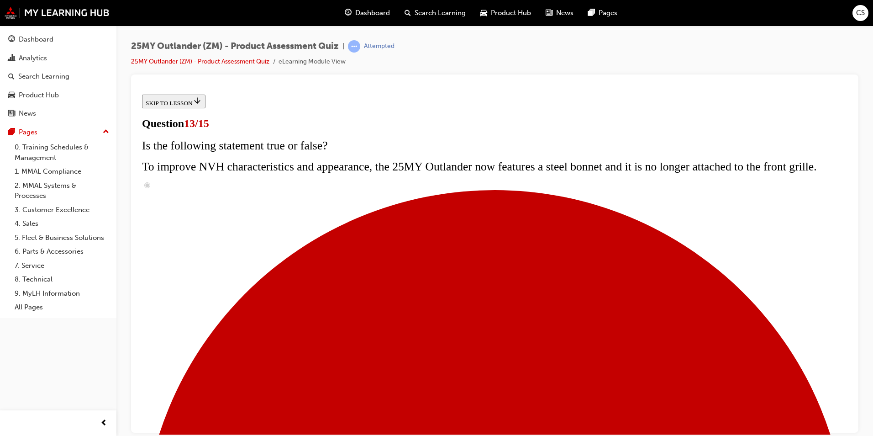
radio input "true"
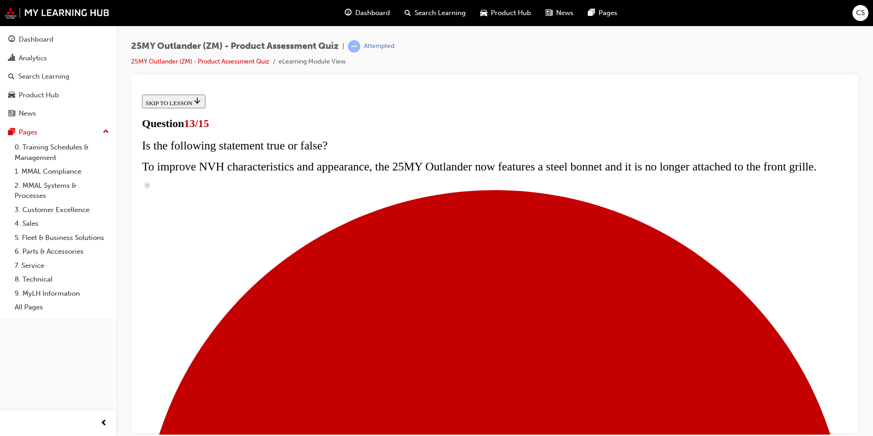
scroll to position [155, 0]
radio input "true"
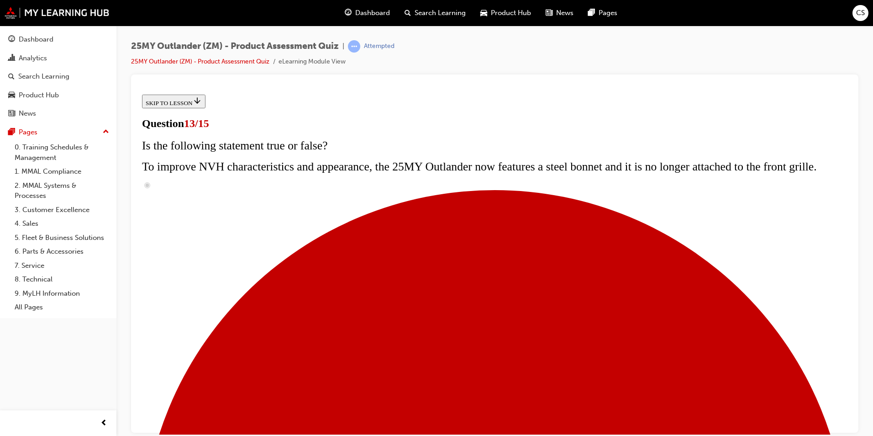
drag, startPoint x: 338, startPoint y: 111, endPoint x: 376, endPoint y: 141, distance: 48.5
drag, startPoint x: 376, startPoint y: 141, endPoint x: 362, endPoint y: 141, distance: 14.6
copy span "Mitsubishi Connect (available on LS and above) is technology that will connect …"
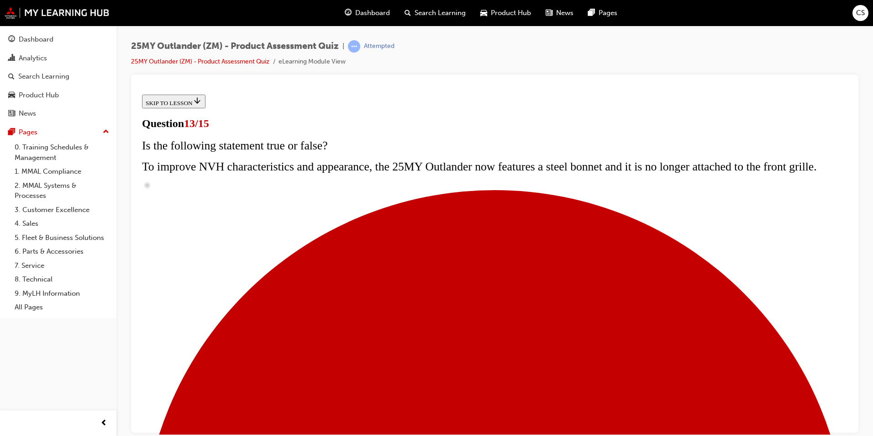
radio input "true"
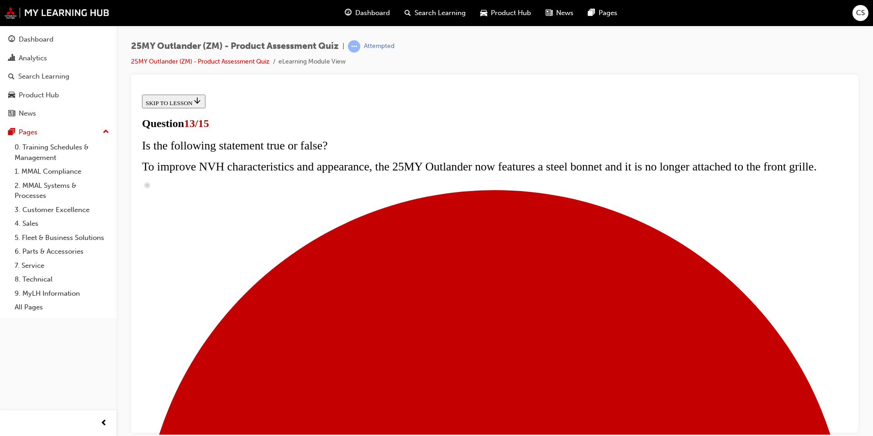
radio input "true"
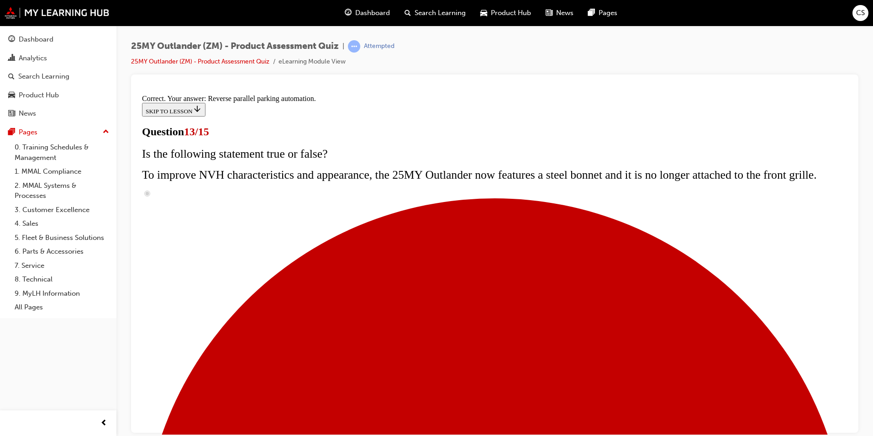
scroll to position [222, 0]
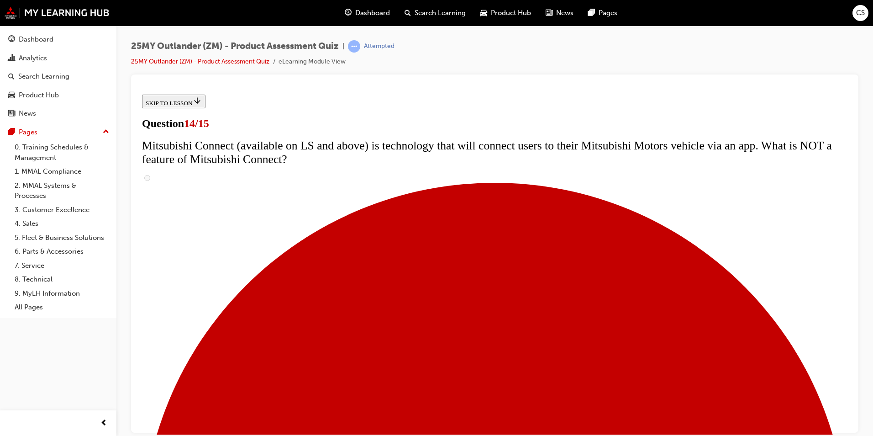
scroll to position [228, 0]
radio input "true"
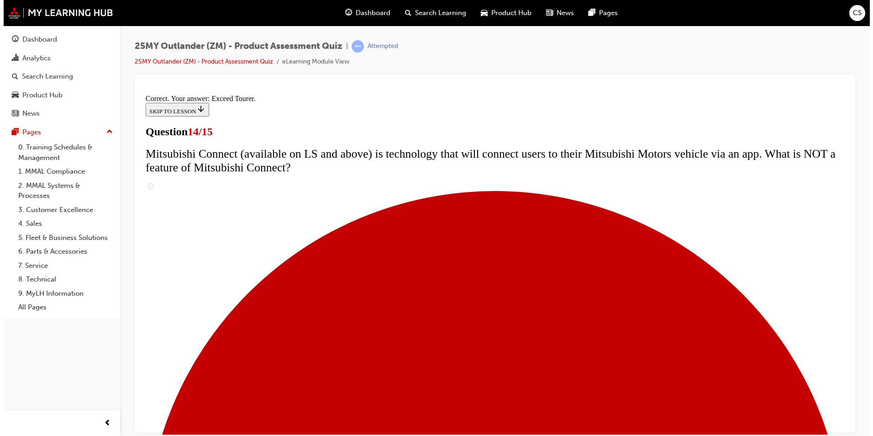
scroll to position [365, 0]
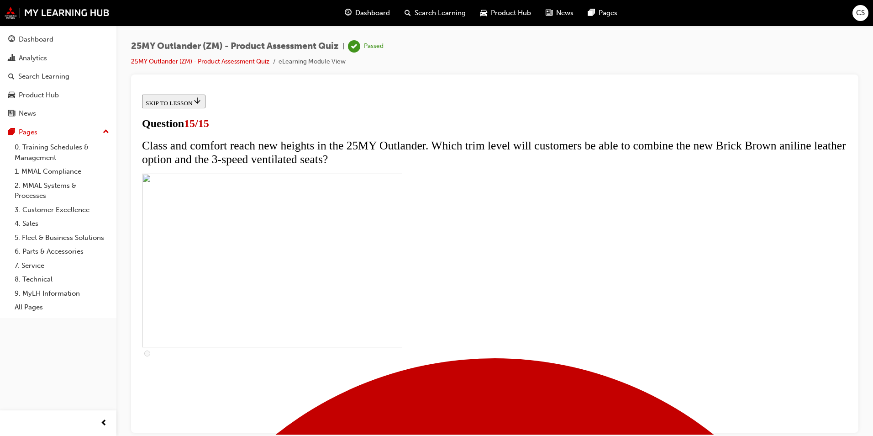
scroll to position [122, 0]
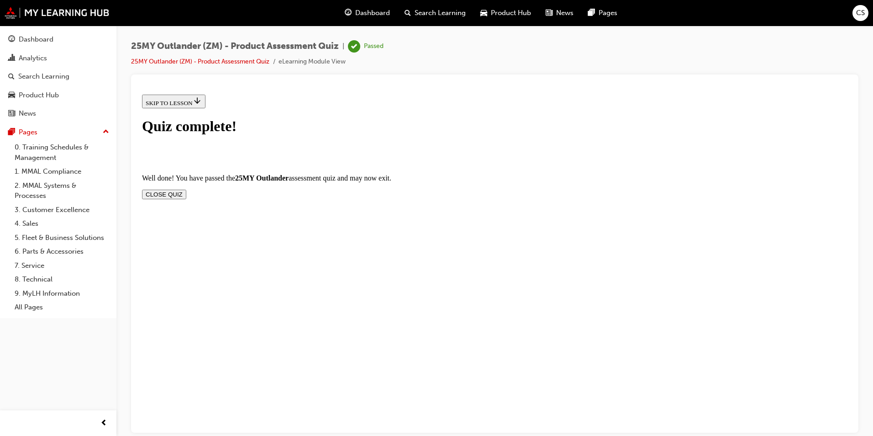
click at [186, 189] on button "CLOSE QUIZ" at bounding box center [164, 194] width 44 height 10
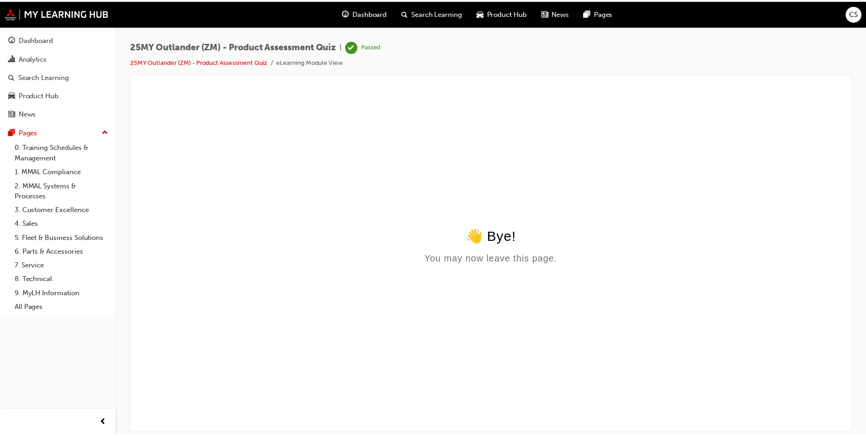
scroll to position [0, 0]
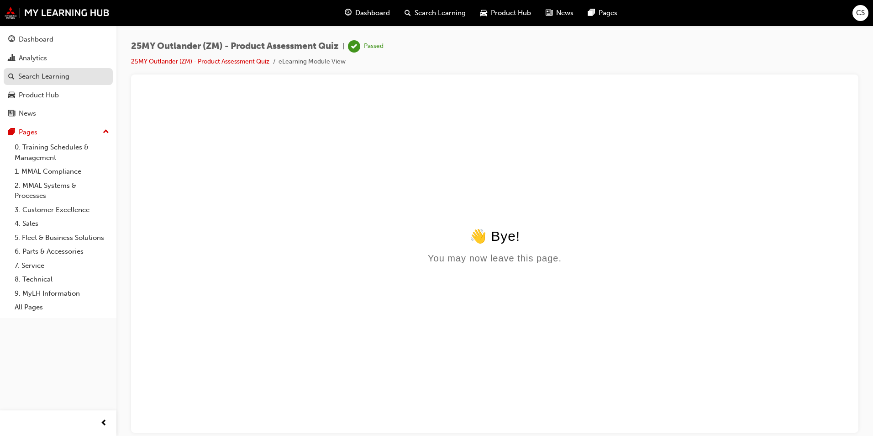
click at [32, 78] on div "Search Learning" at bounding box center [43, 76] width 51 height 11
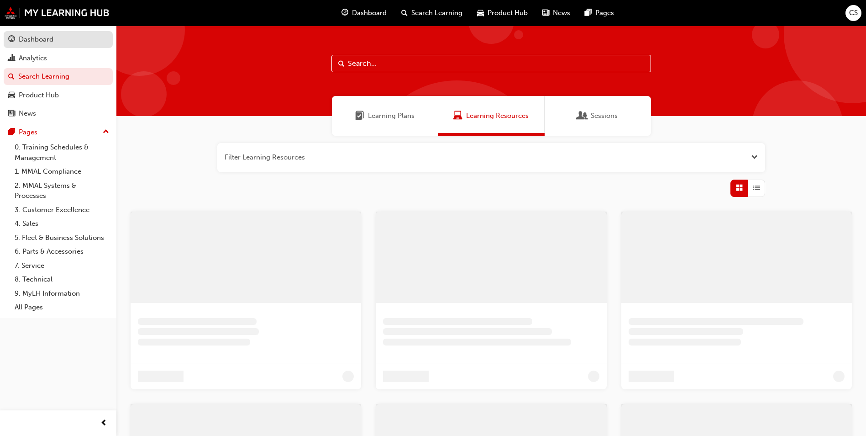
click at [38, 41] on div "Dashboard" at bounding box center [36, 39] width 35 height 11
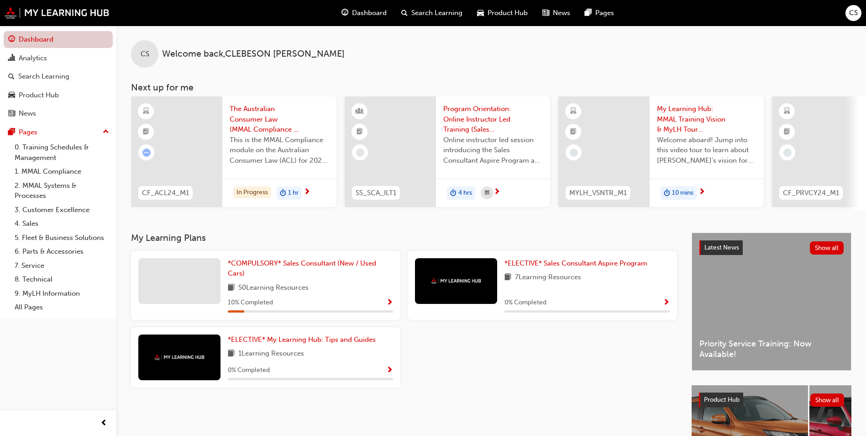
click at [42, 42] on link "Dashboard" at bounding box center [58, 39] width 109 height 17
click at [251, 266] on span "*COMPULSORY* Sales Consultant (New / Used Cars)" at bounding box center [302, 268] width 148 height 19
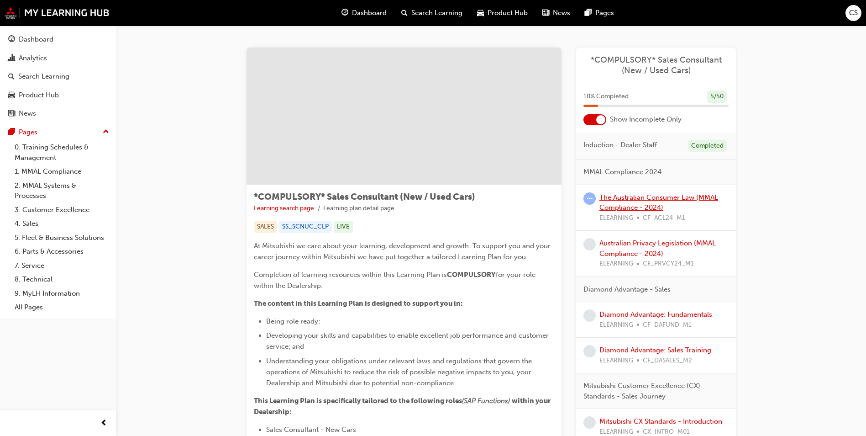
click at [615, 196] on link "The Australian Consumer Law (MMAL Compliance - 2024)" at bounding box center [659, 202] width 119 height 19
